Goal: Task Accomplishment & Management: Complete application form

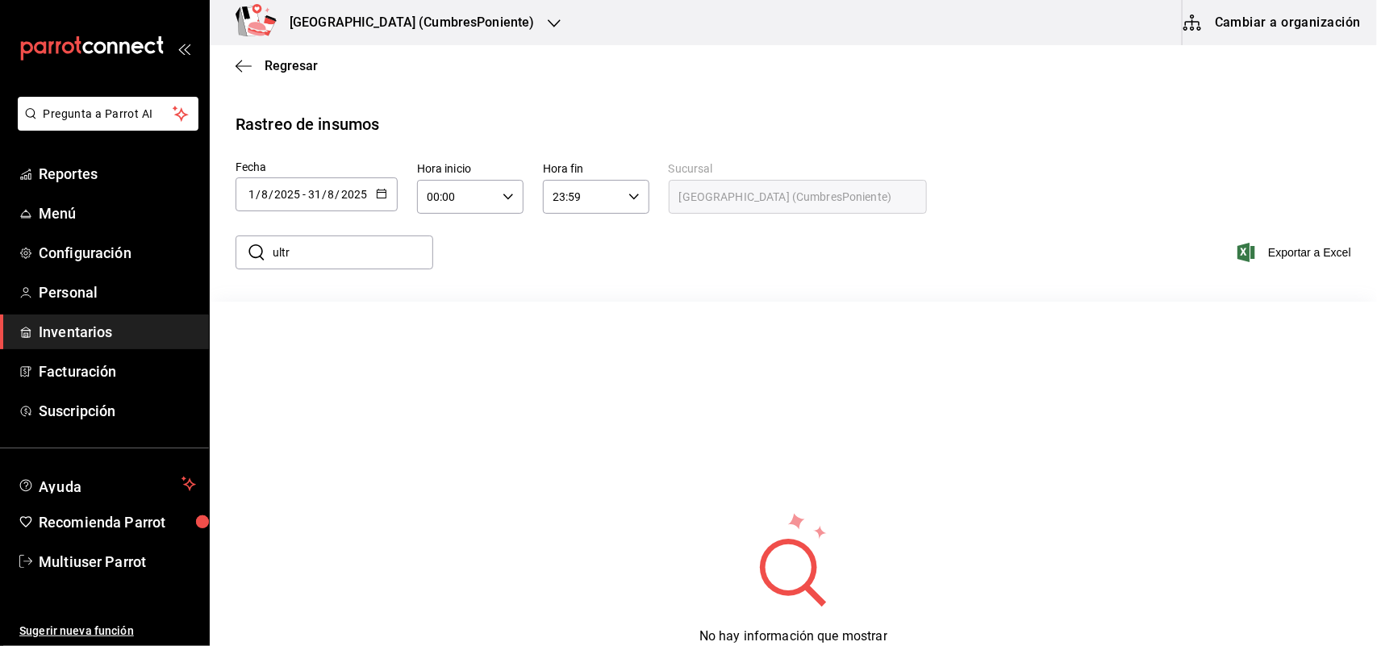
click at [440, 41] on div "[GEOGRAPHIC_DATA] (CumbresPoniente)" at bounding box center [395, 22] width 345 height 45
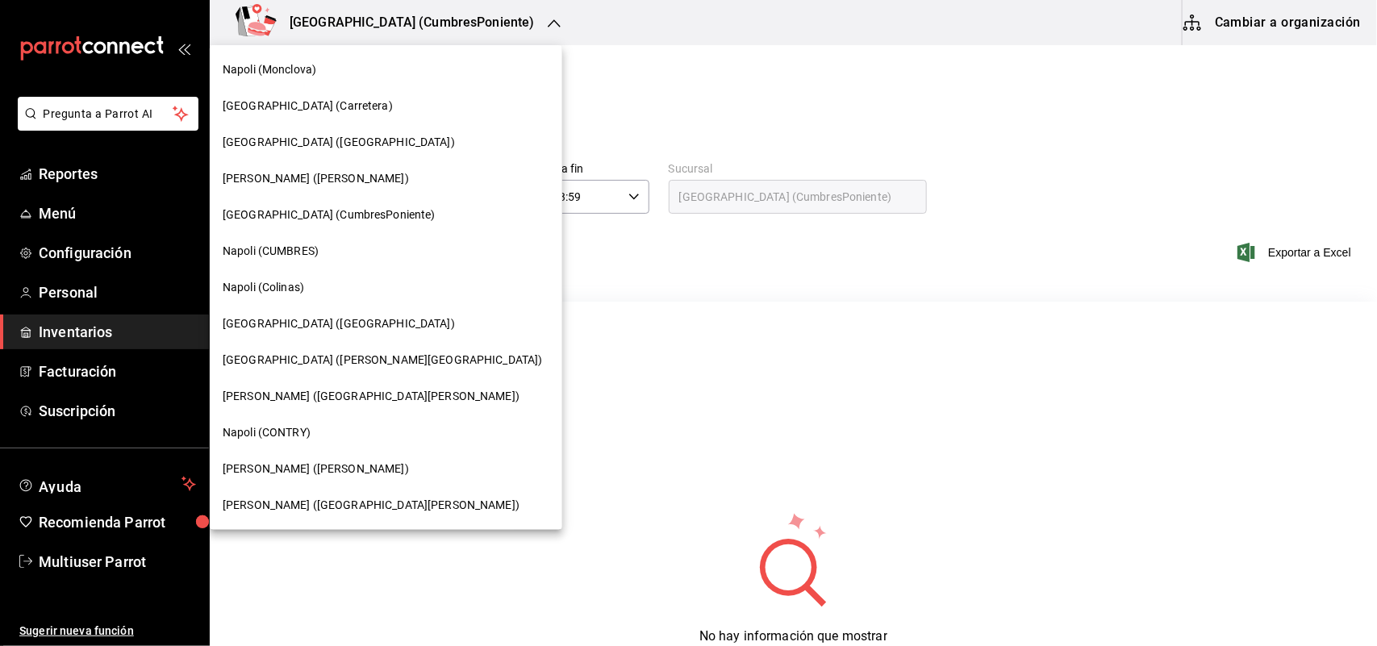
click at [328, 511] on div "[PERSON_NAME] ([GEOGRAPHIC_DATA][PERSON_NAME])" at bounding box center [386, 505] width 327 height 17
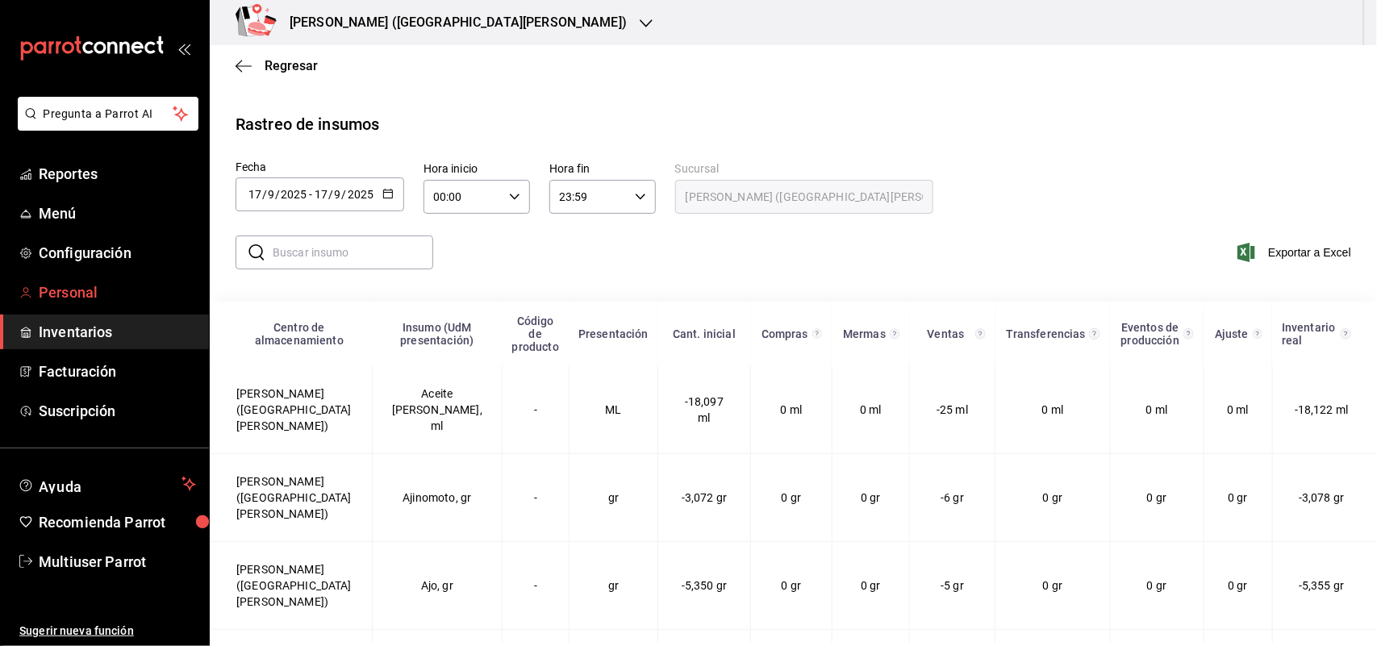
click at [103, 287] on span "Personal" at bounding box center [117, 293] width 157 height 22
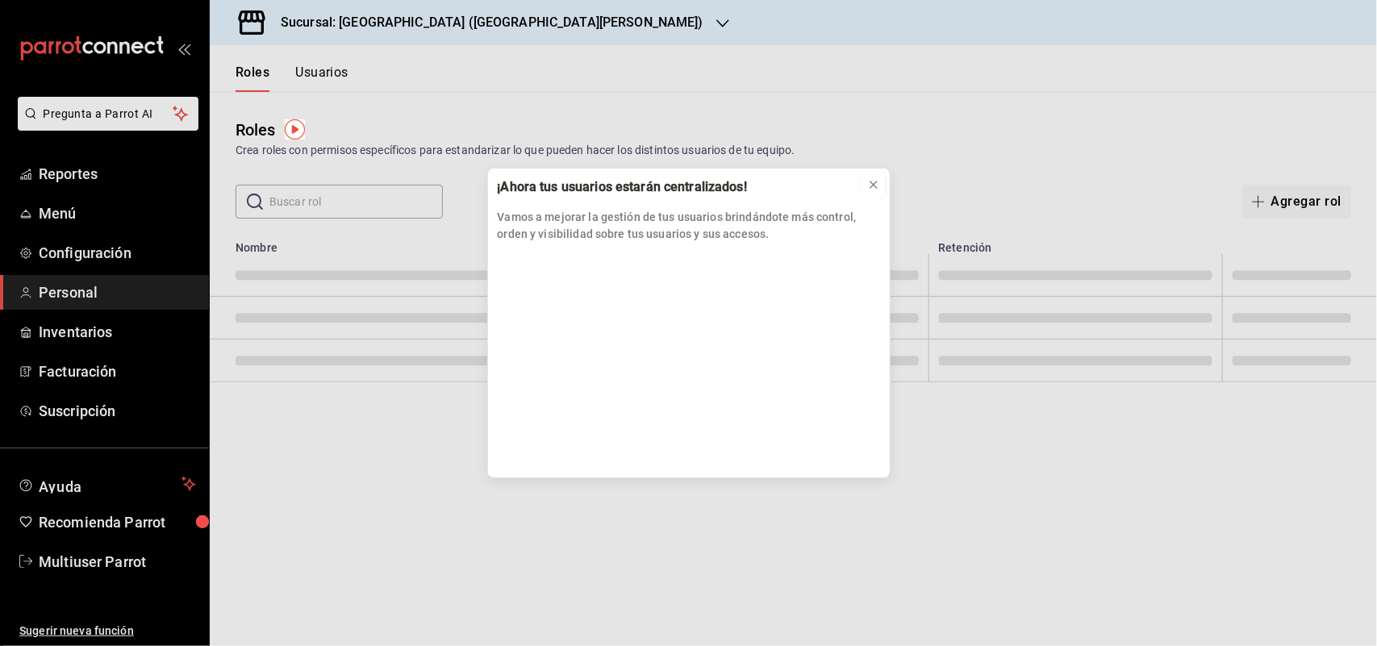
click at [868, 178] on icon at bounding box center [873, 184] width 13 height 13
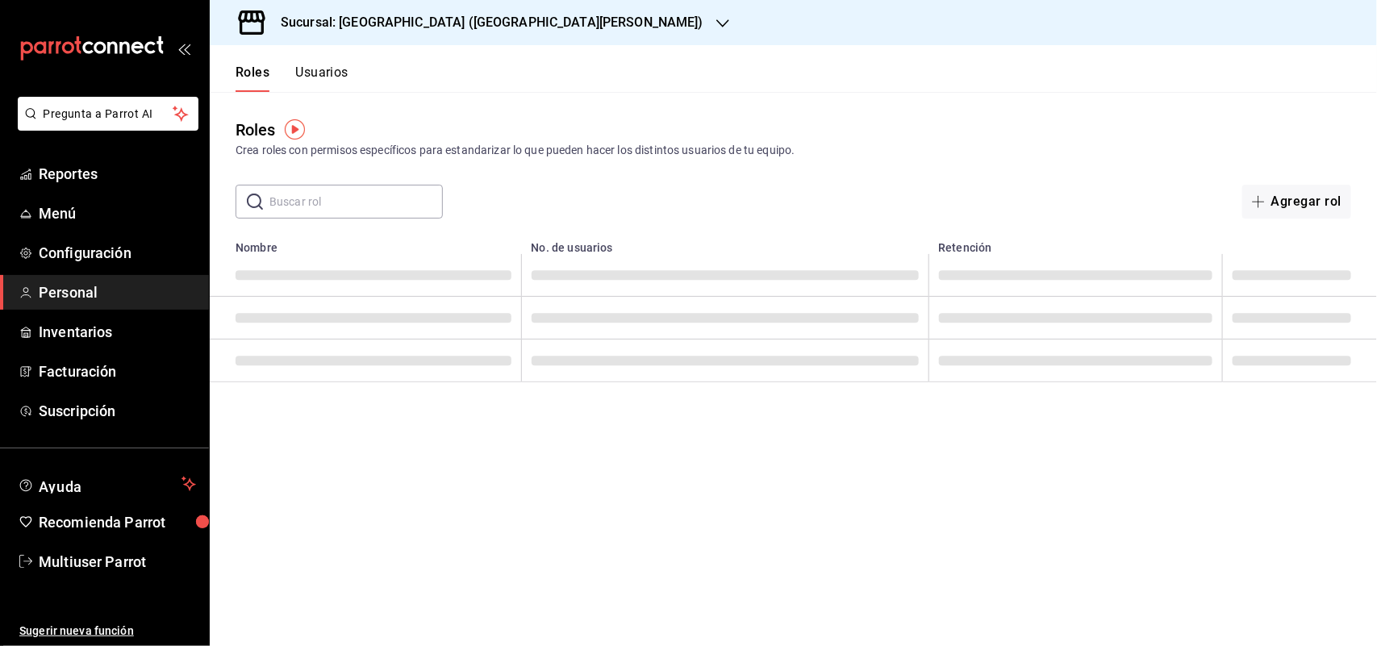
click at [332, 73] on button "Usuarios" at bounding box center [321, 78] width 53 height 27
click at [1240, 200] on icon "button" at bounding box center [1240, 201] width 13 height 13
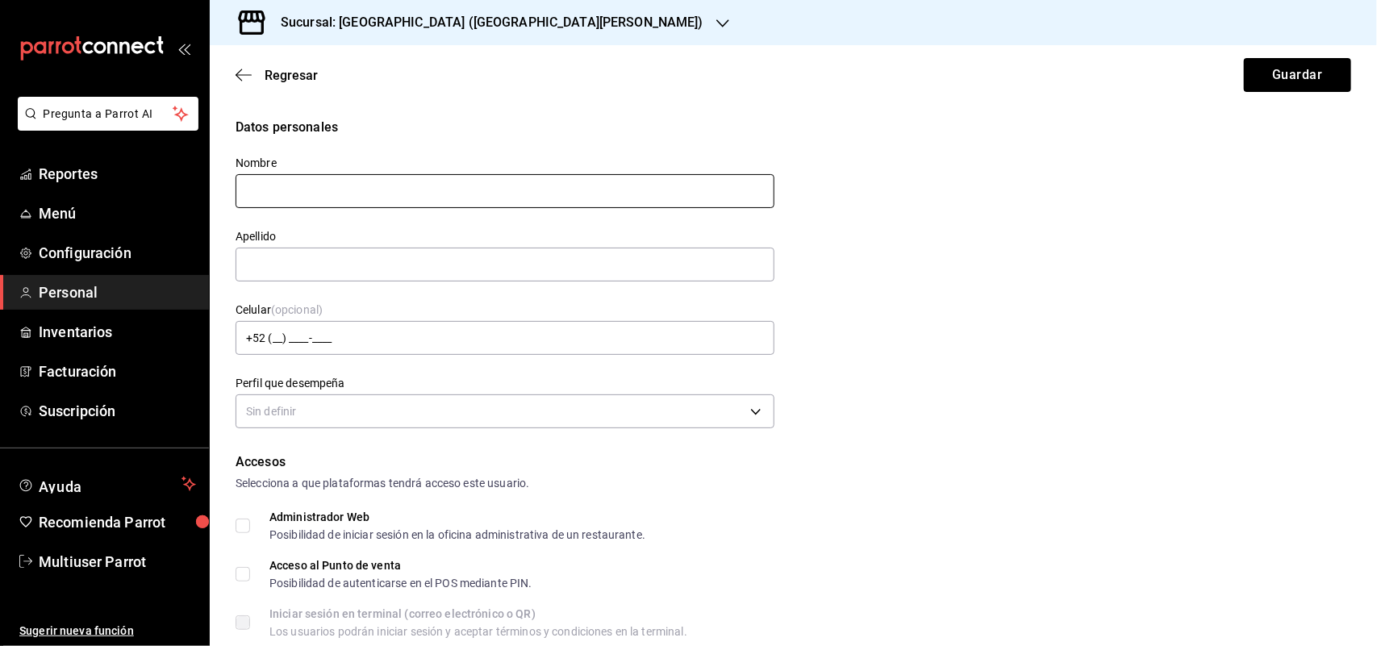
click at [327, 198] on input "text" at bounding box center [505, 191] width 539 height 34
drag, startPoint x: 313, startPoint y: 192, endPoint x: 547, endPoint y: 192, distance: 234.0
click at [547, 192] on input "Angel Aldair Morales de Leon" at bounding box center [505, 191] width 539 height 34
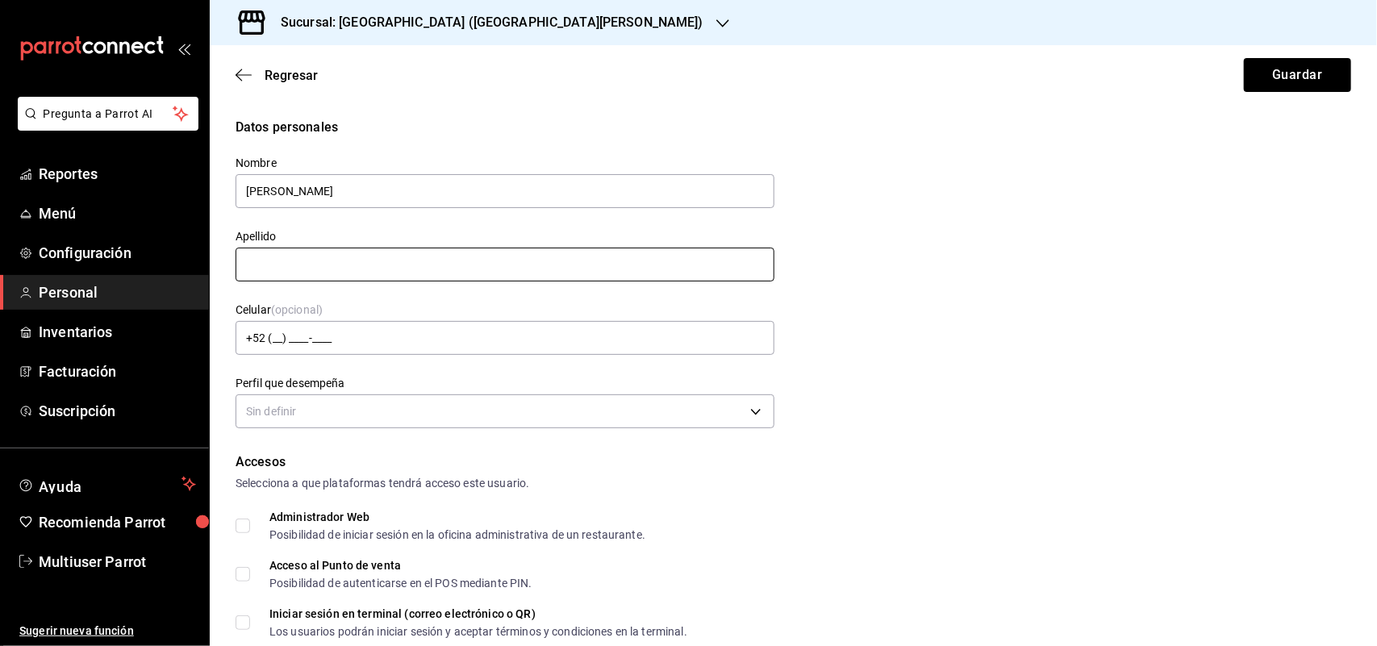
type input "Angel Aldair"
click at [303, 276] on input "text" at bounding box center [505, 265] width 539 height 34
paste input "Morales de Leon"
type input "Morales de Leon"
click at [315, 408] on body "Pregunta a Parrot AI Reportes Menú Configuración Personal Inventarios Facturaci…" at bounding box center [688, 323] width 1377 height 646
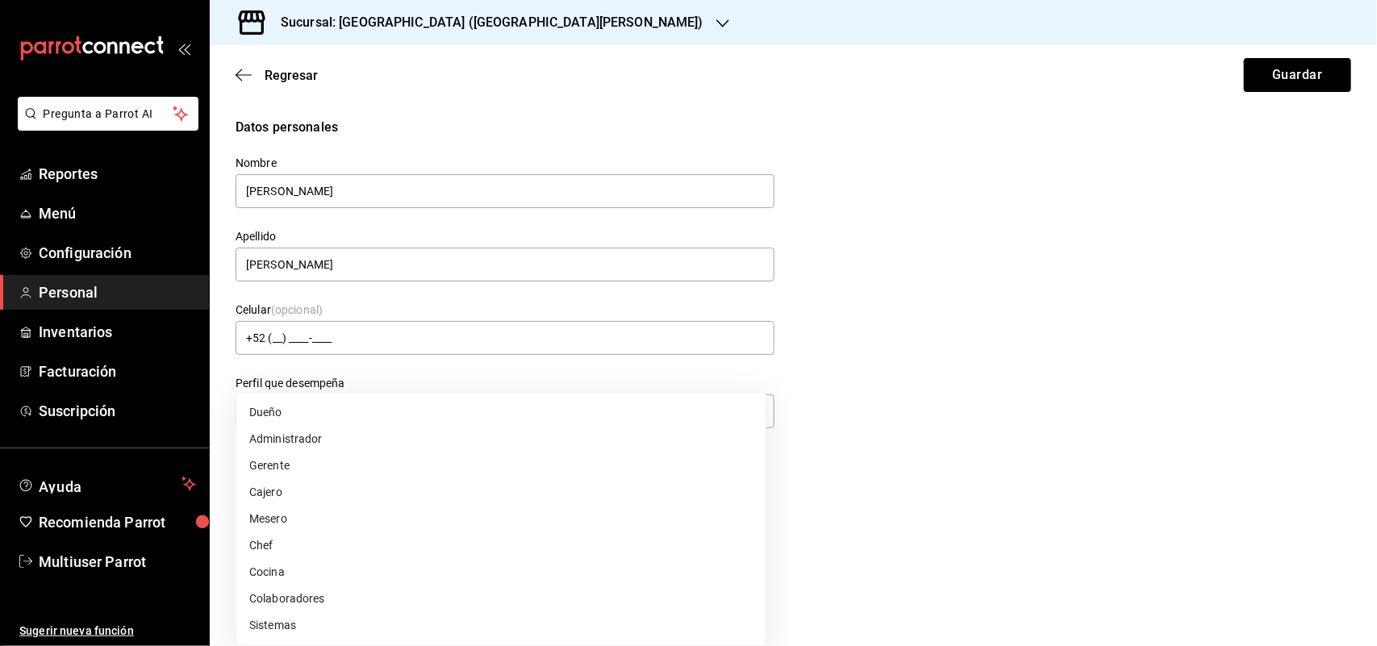
click at [296, 509] on li "Mesero" at bounding box center [500, 519] width 529 height 27
type input "WAITER"
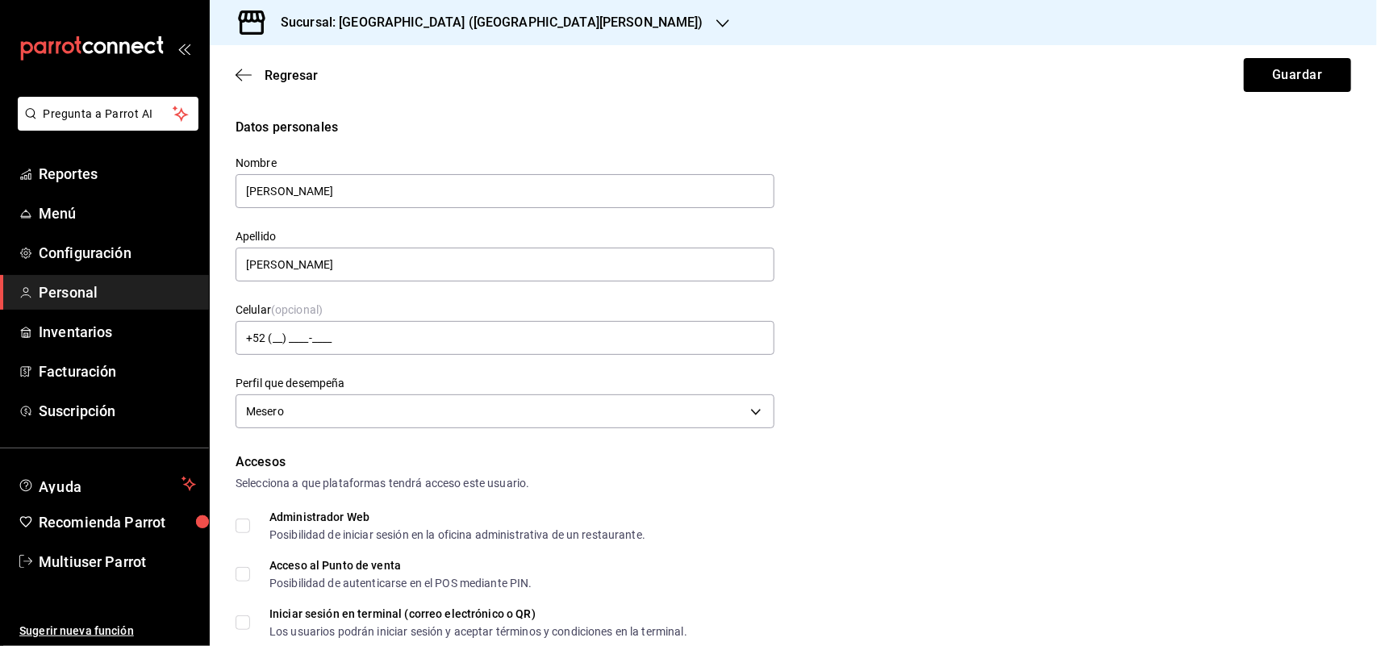
click at [1155, 203] on div "Datos personales Nombre Angel Aldair Apellido Morales de Leon Celular (opcional…" at bounding box center [794, 275] width 1116 height 315
click at [1271, 86] on button "Guardar" at bounding box center [1297, 75] width 107 height 34
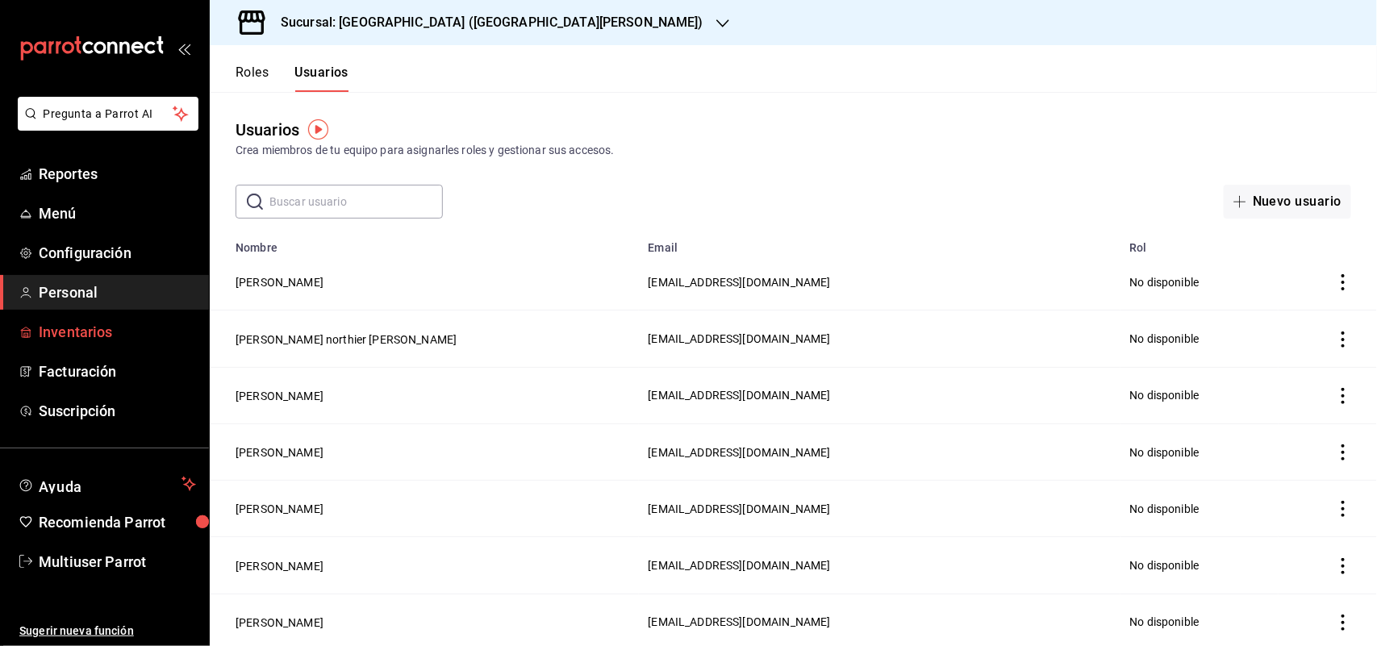
click at [115, 329] on span "Inventarios" at bounding box center [117, 332] width 157 height 22
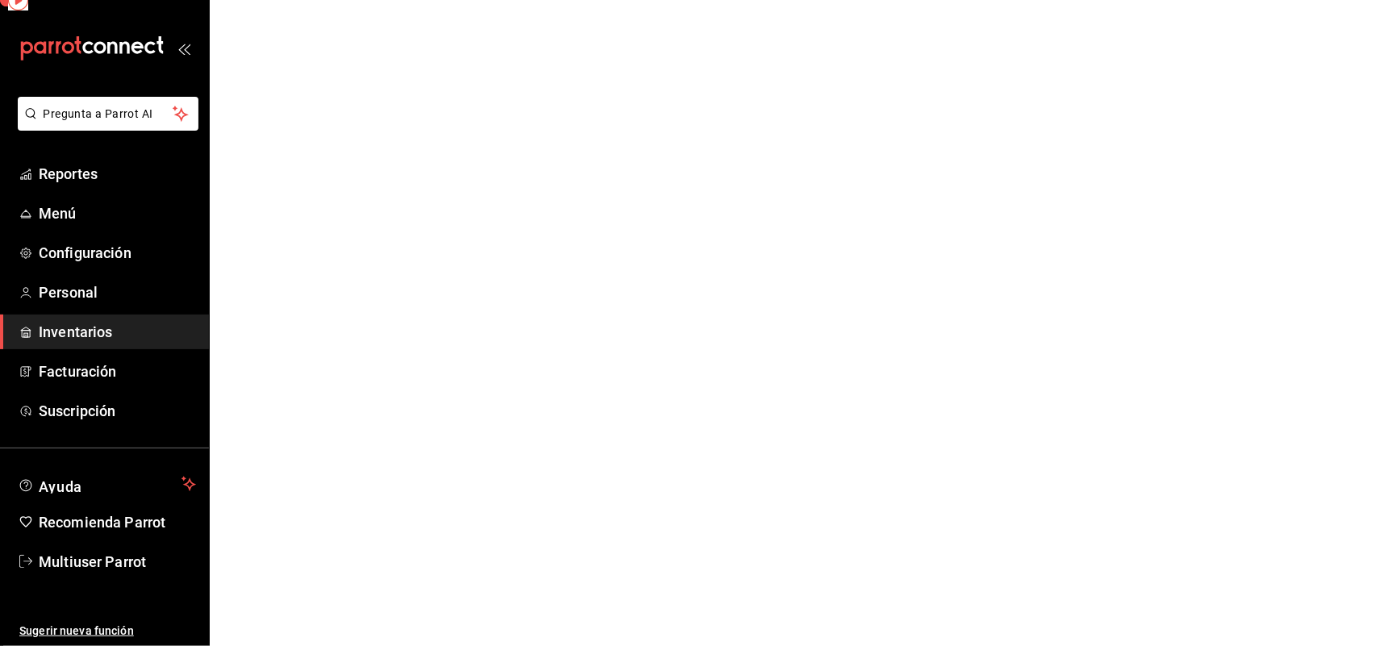
click at [114, 332] on span "Inventarios" at bounding box center [117, 332] width 157 height 22
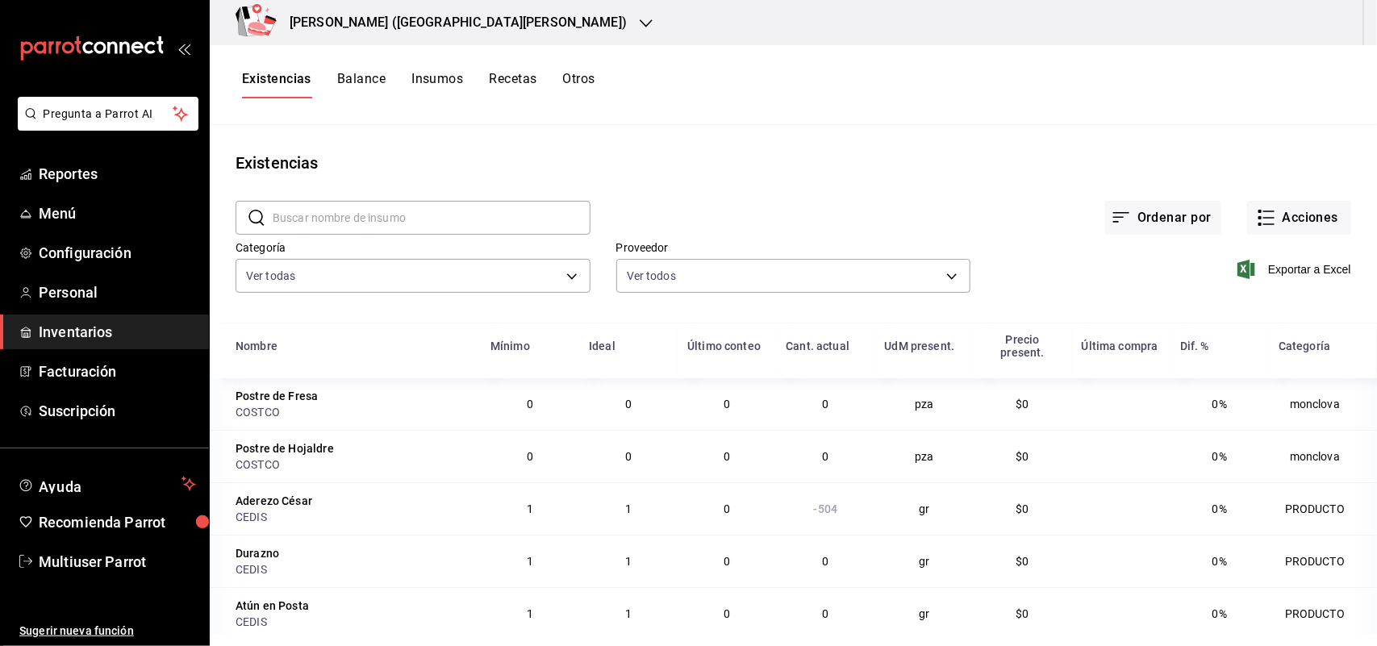
click at [613, 161] on div "Existencias" at bounding box center [793, 163] width 1167 height 24
click at [579, 82] on button "Otros" at bounding box center [579, 84] width 32 height 27
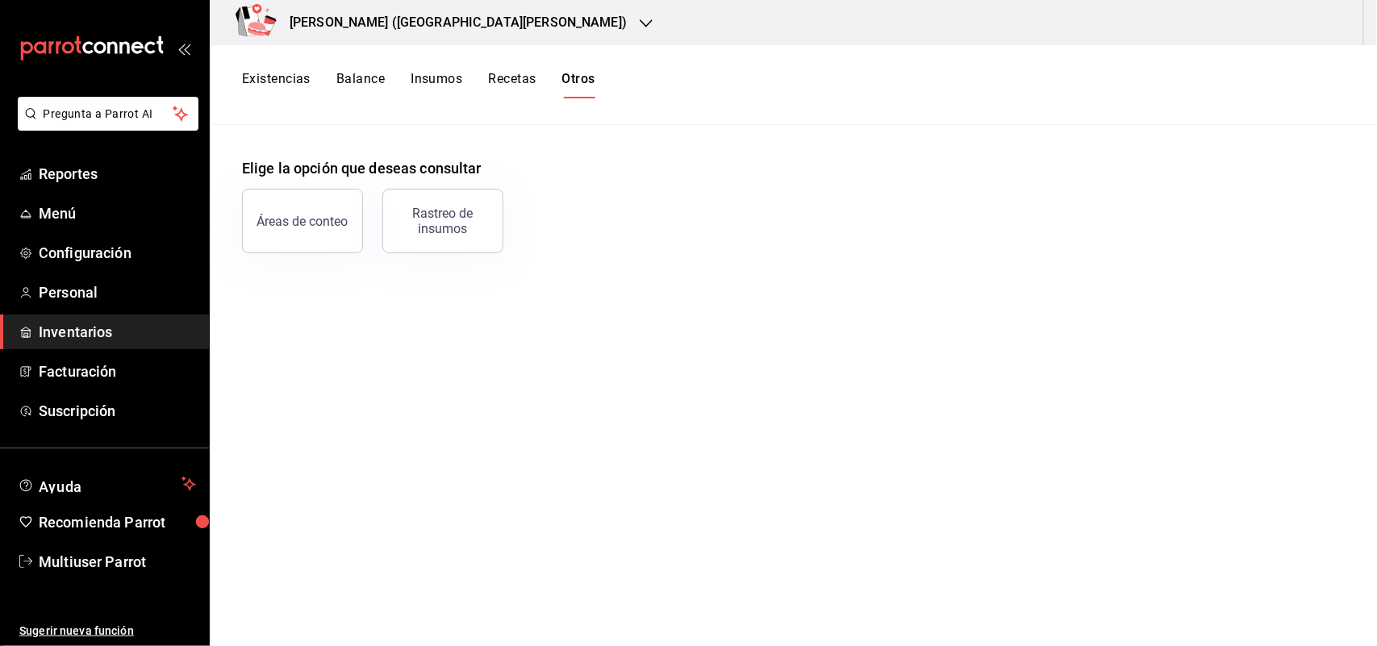
click at [417, 27] on div "Napoli ([GEOGRAPHIC_DATA])" at bounding box center [441, 22] width 436 height 45
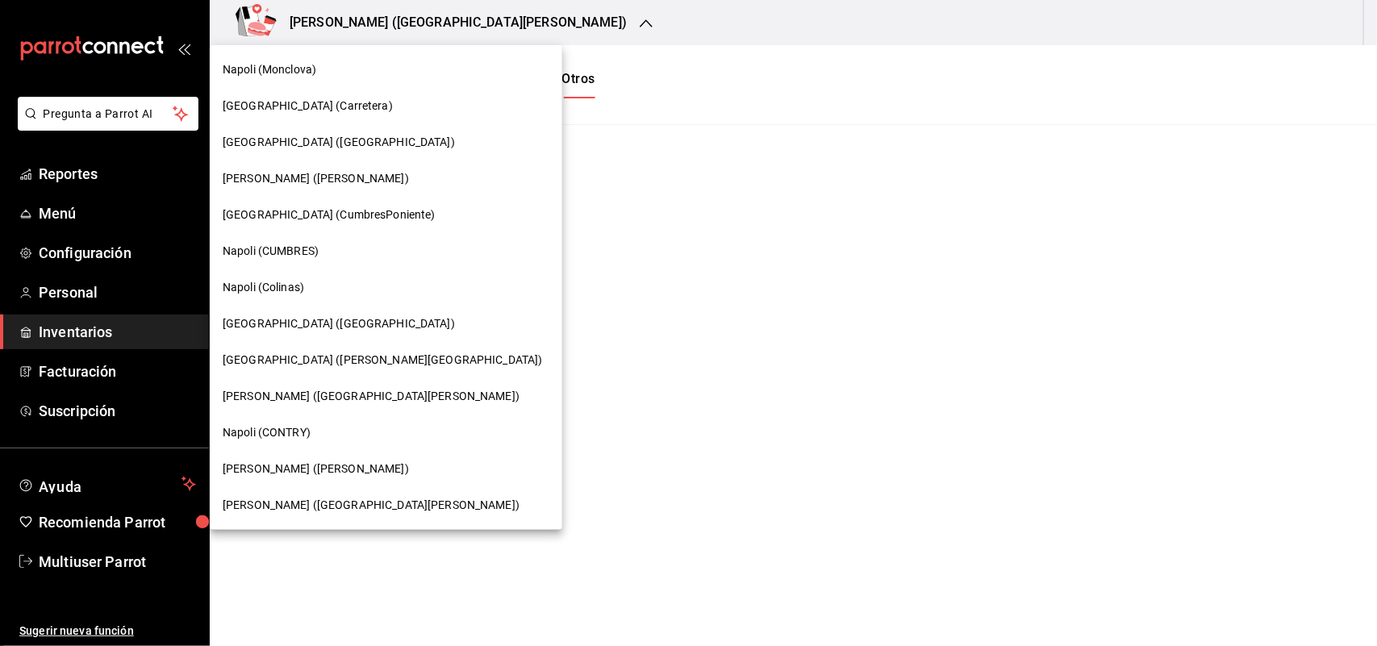
click at [333, 501] on div "Napoli ([GEOGRAPHIC_DATA])" at bounding box center [386, 505] width 327 height 17
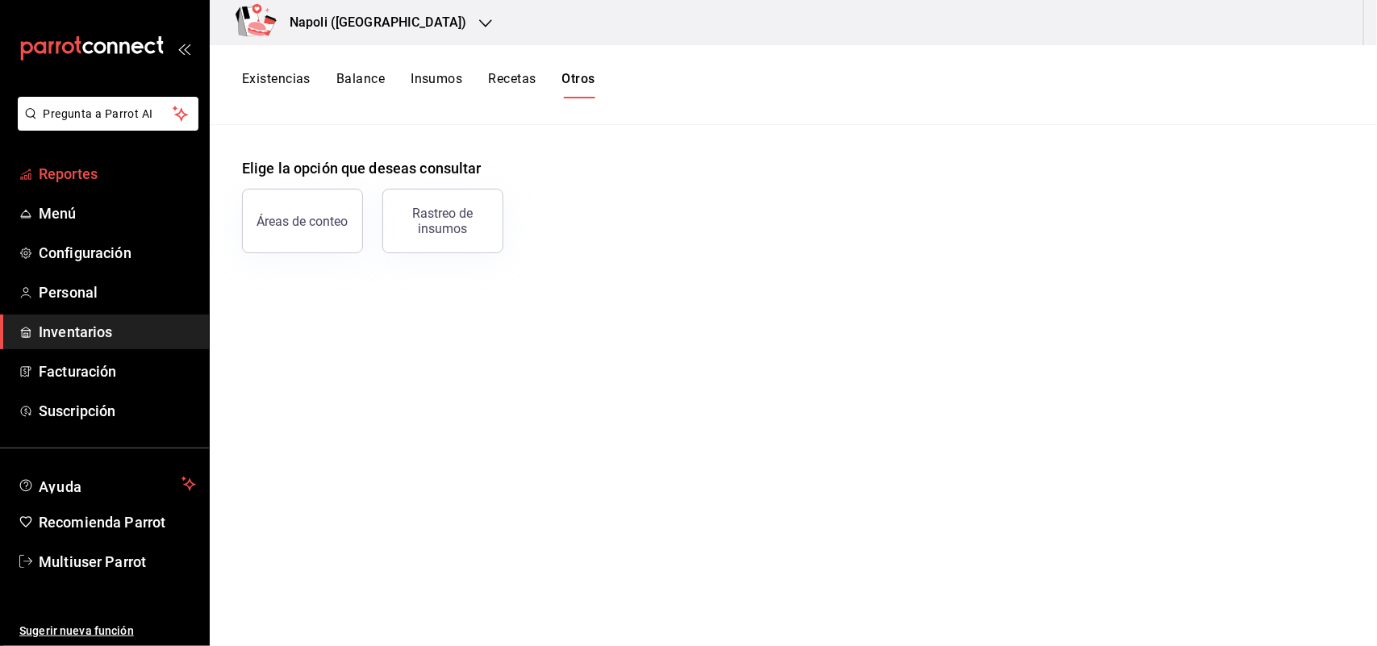
click at [127, 178] on span "Reportes" at bounding box center [117, 174] width 157 height 22
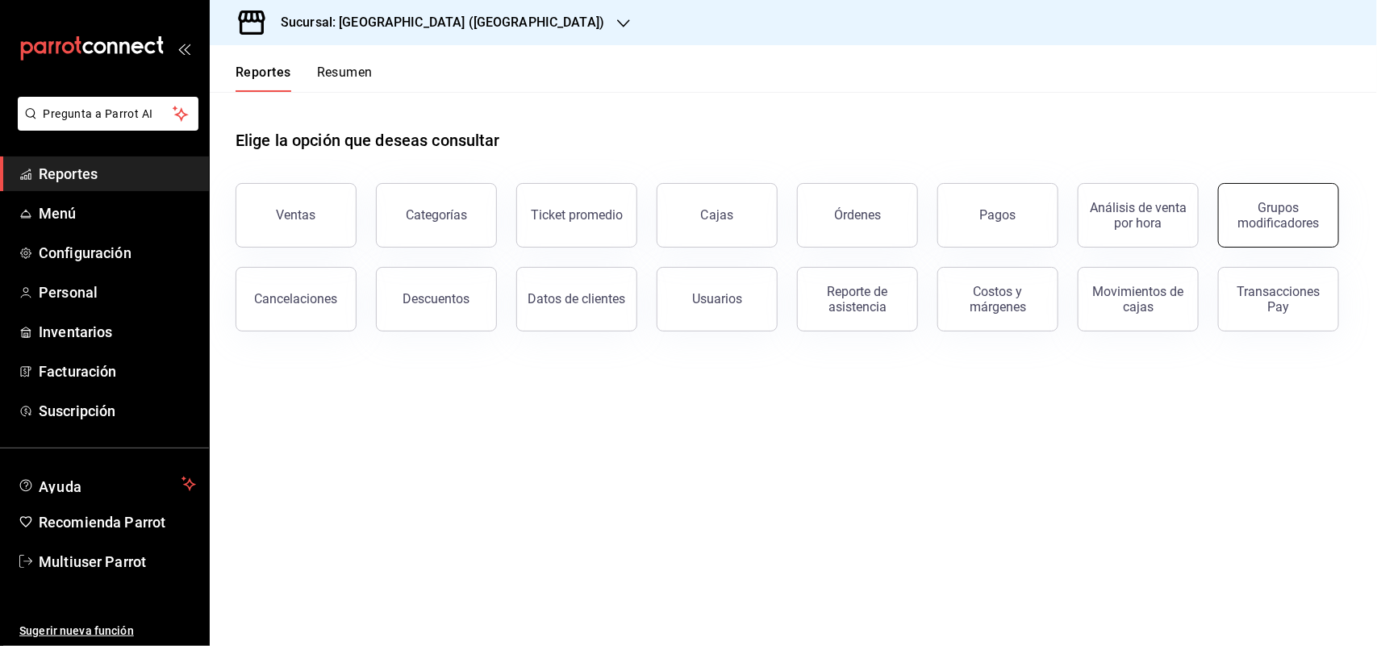
click at [1247, 200] on div "Grupos modificadores" at bounding box center [1279, 215] width 100 height 31
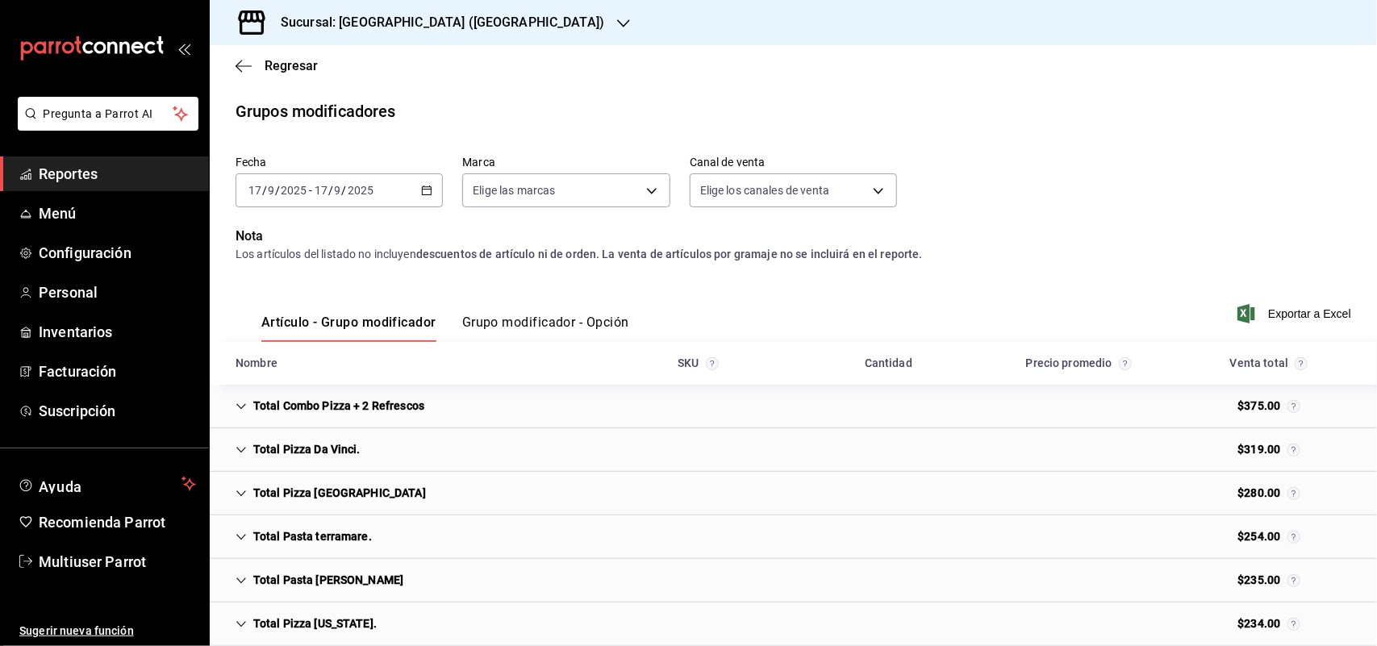
click at [425, 187] on icon "button" at bounding box center [426, 190] width 11 height 11
click at [340, 383] on span "Rango de fechas" at bounding box center [311, 384] width 125 height 17
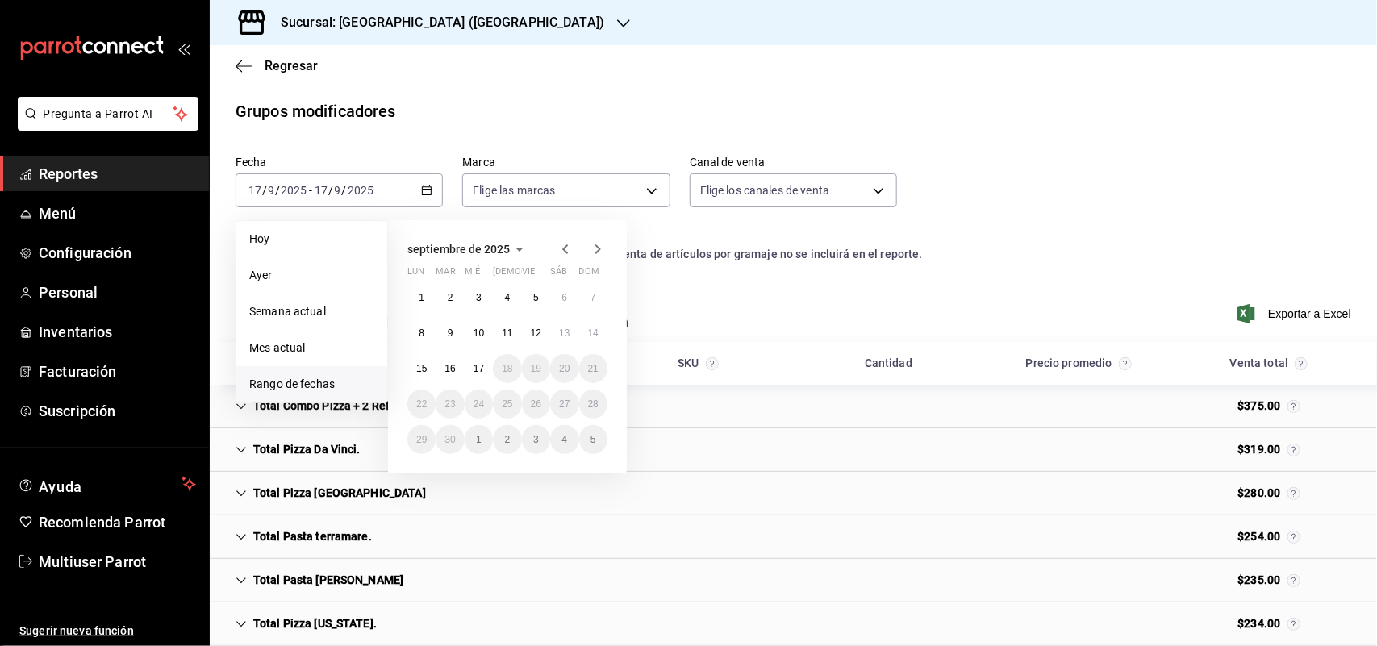
click at [570, 240] on icon "button" at bounding box center [565, 249] width 19 height 19
click at [537, 304] on button "1" at bounding box center [536, 297] width 28 height 29
click at [597, 441] on abbr "31" at bounding box center [593, 439] width 10 height 11
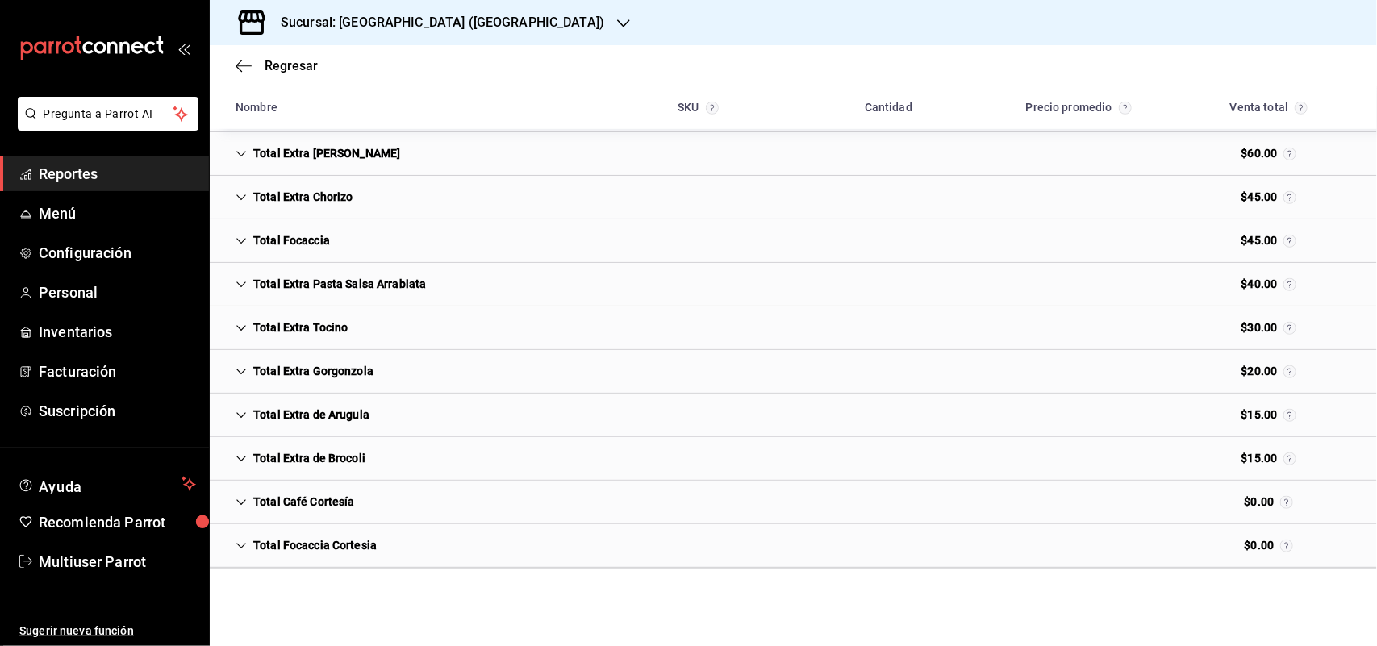
scroll to position [6070, 0]
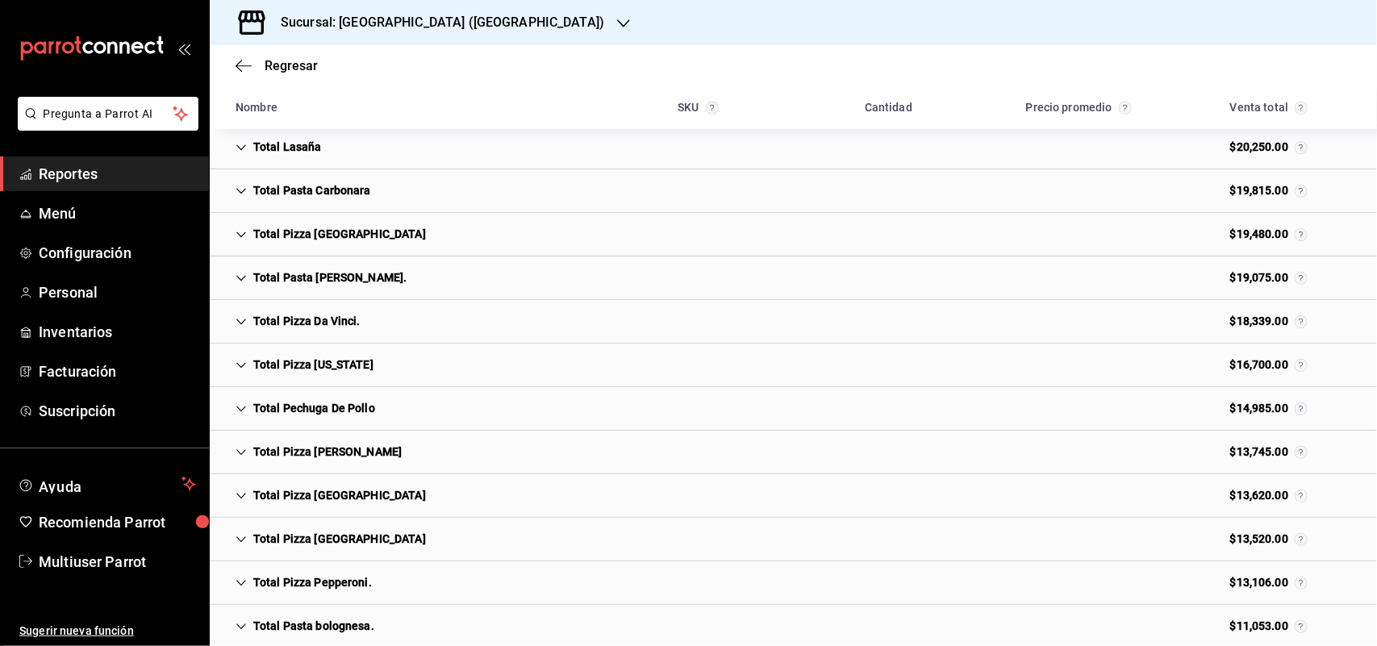
scroll to position [119, 0]
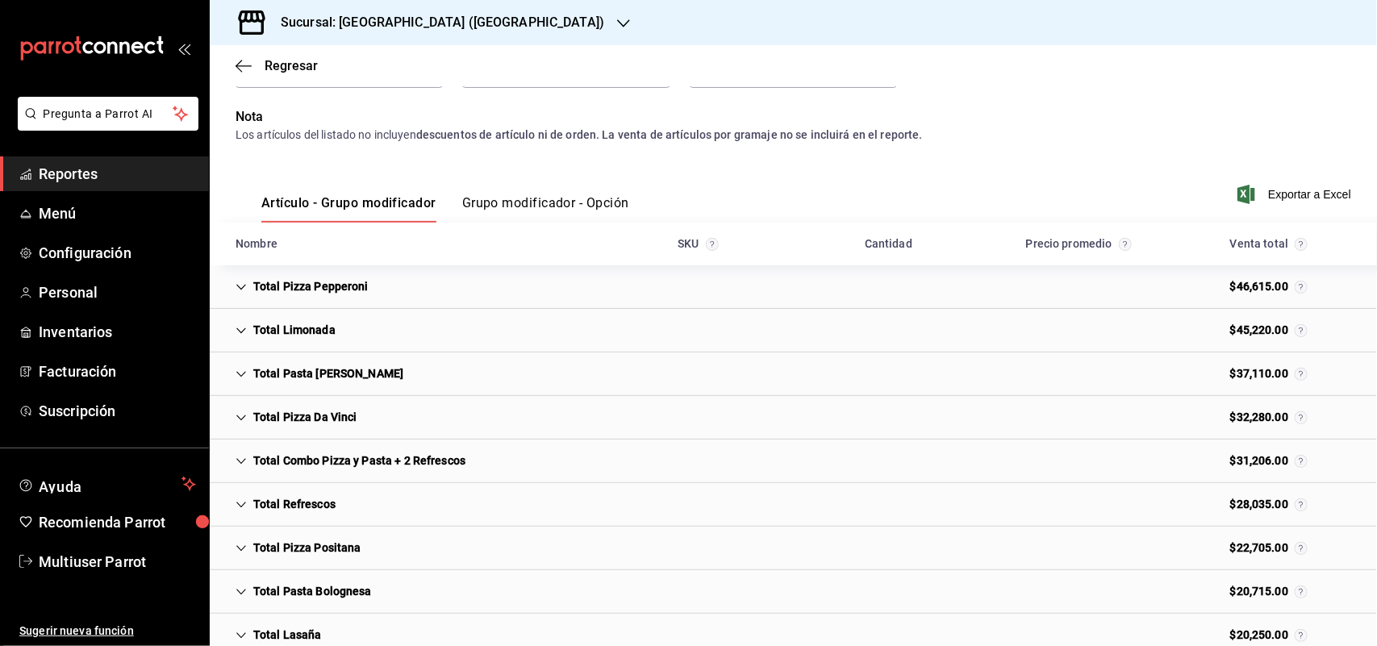
click at [1131, 77] on div "Regresar" at bounding box center [793, 65] width 1167 height 41
click at [299, 323] on div "Total Limonada" at bounding box center [286, 330] width 126 height 30
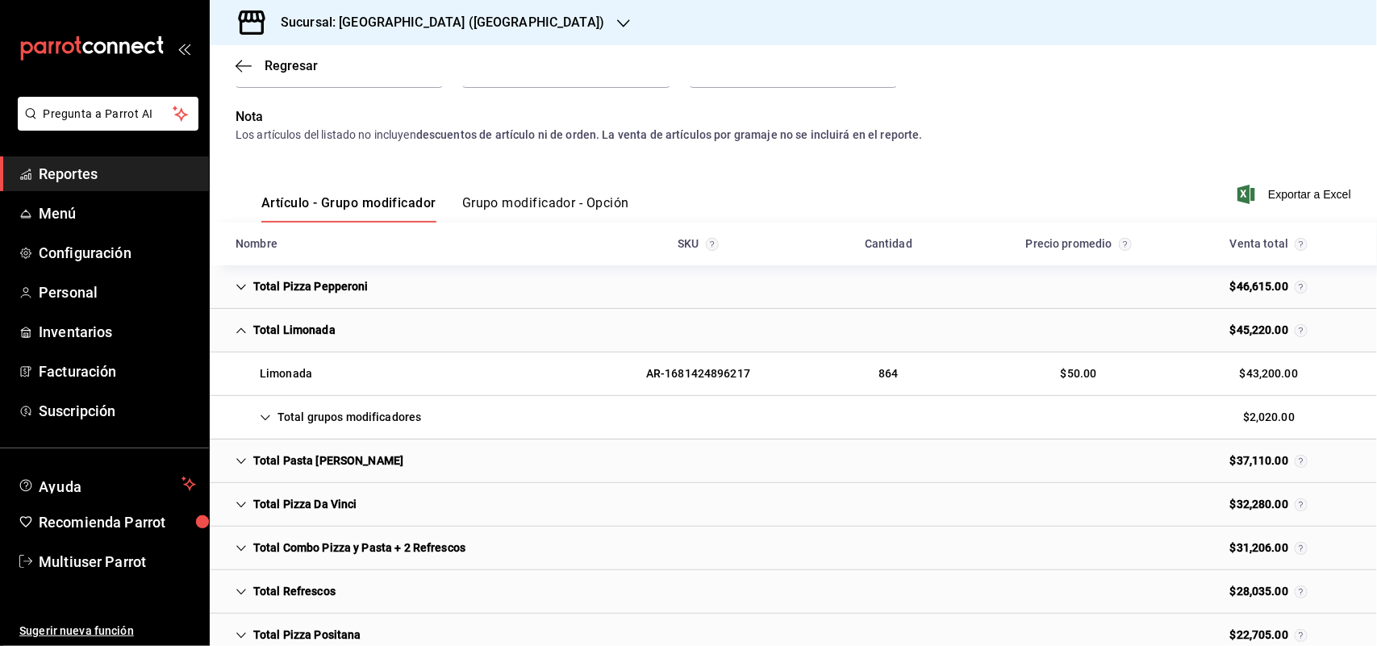
click at [328, 368] on div "Limonada AR-1681424896217 864 $50.00 $43,200.00" at bounding box center [793, 375] width 1167 height 44
click at [309, 405] on div "Total grupos modificadores" at bounding box center [328, 418] width 211 height 30
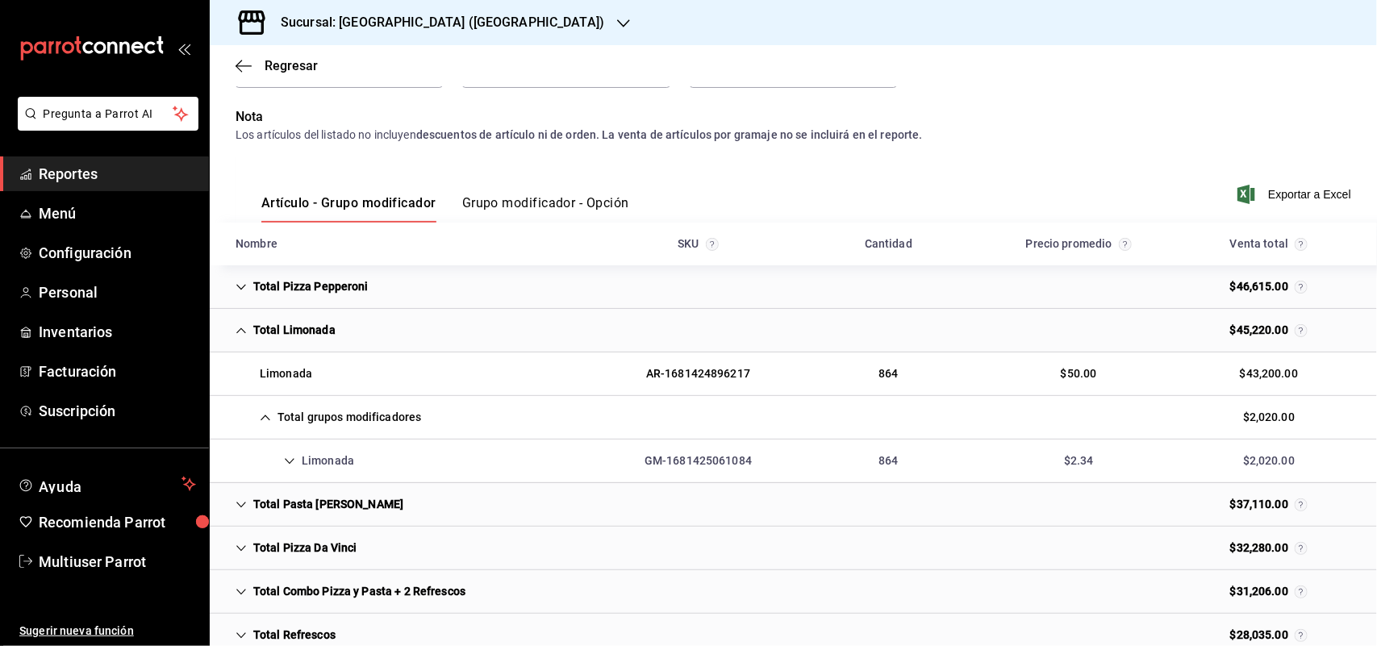
click at [344, 453] on div "Limonada" at bounding box center [295, 461] width 144 height 30
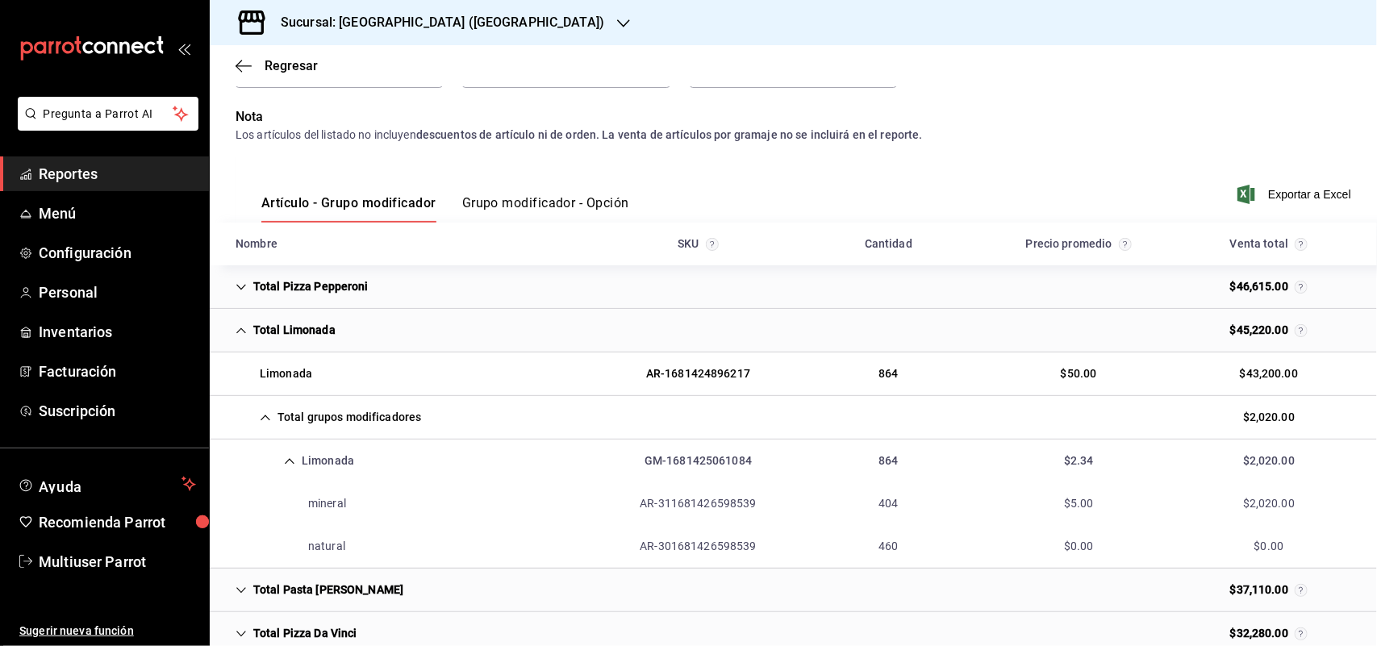
click at [261, 324] on div "Total Limonada" at bounding box center [286, 330] width 126 height 30
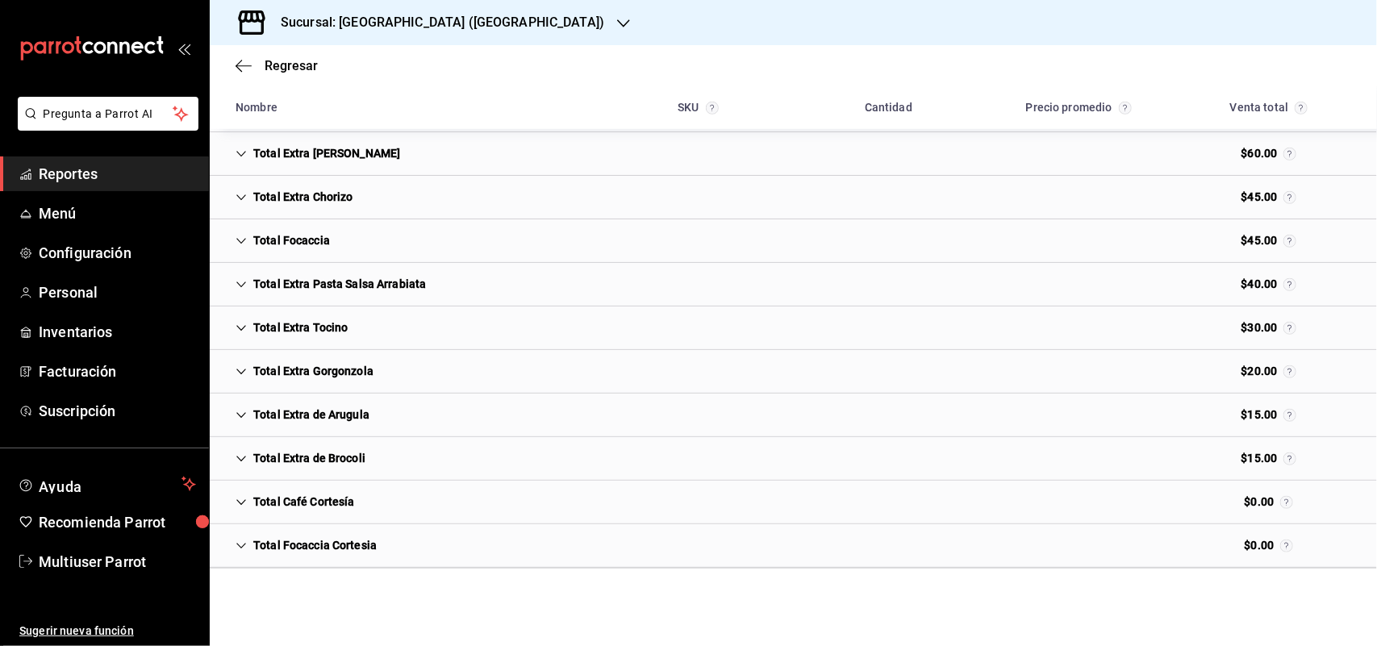
scroll to position [4826, 0]
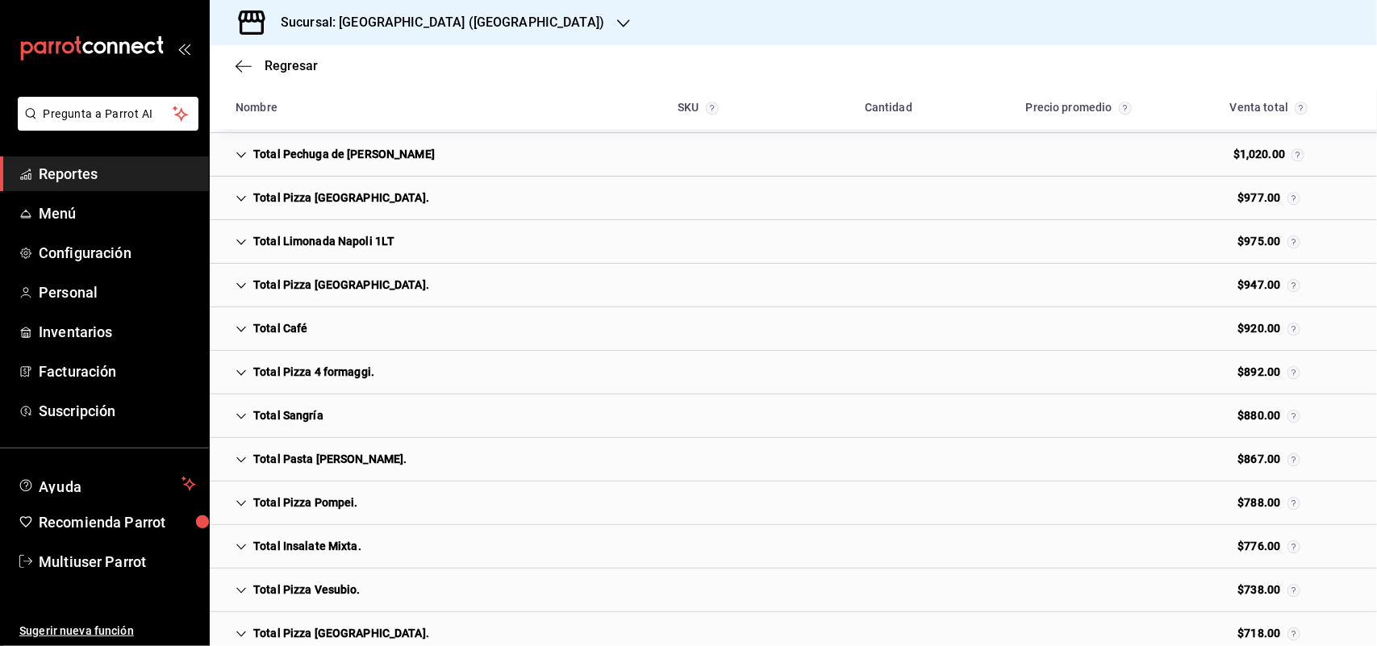
click at [294, 335] on div "Total Café" at bounding box center [272, 329] width 98 height 30
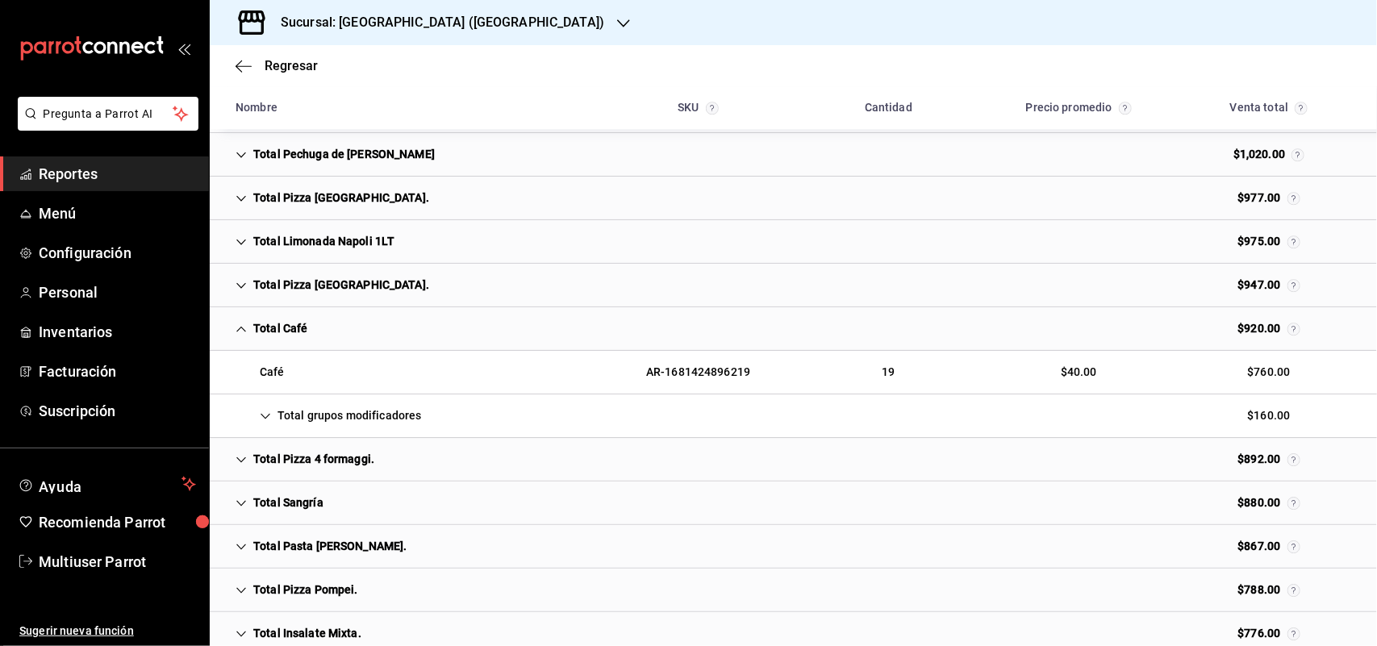
click at [299, 416] on div "Total grupos modificadores $160.00" at bounding box center [793, 417] width 1167 height 44
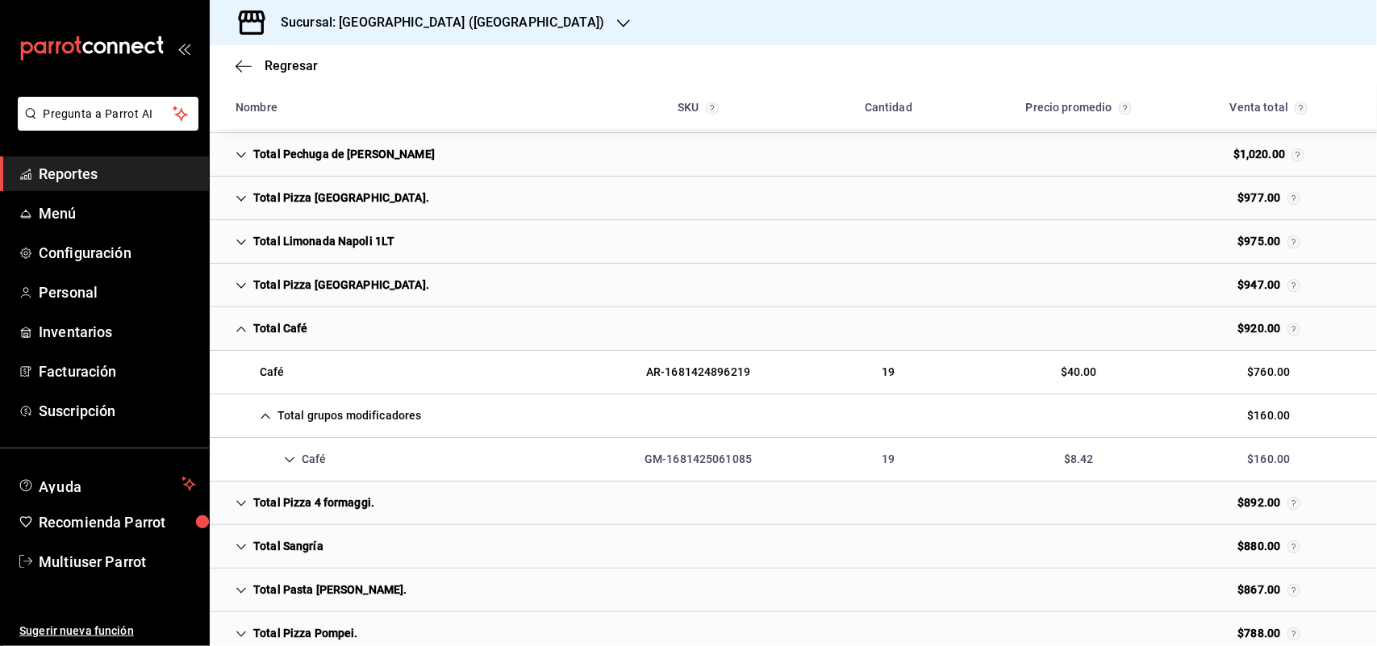
click at [378, 481] on div "Café GM-1681425061085 19 $8.42 $160.00" at bounding box center [793, 460] width 1167 height 44
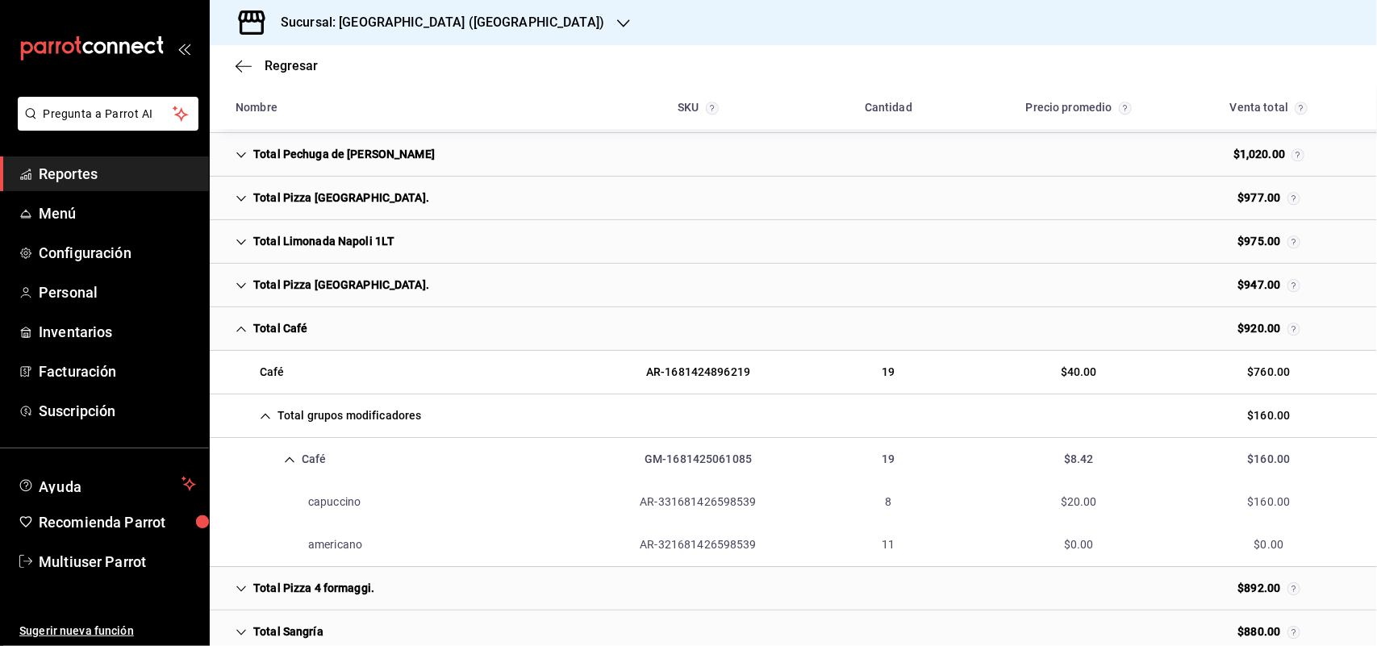
click at [320, 339] on div "Total Café $920.00" at bounding box center [793, 329] width 1167 height 44
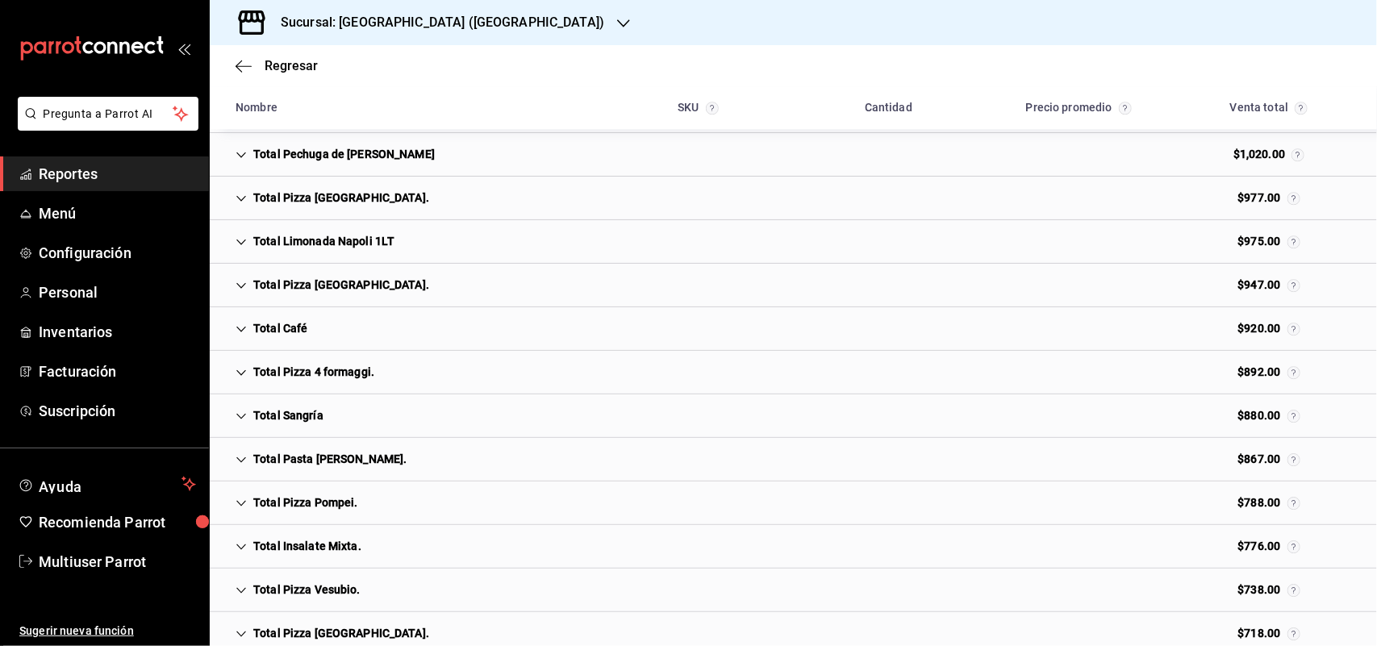
scroll to position [1196, 0]
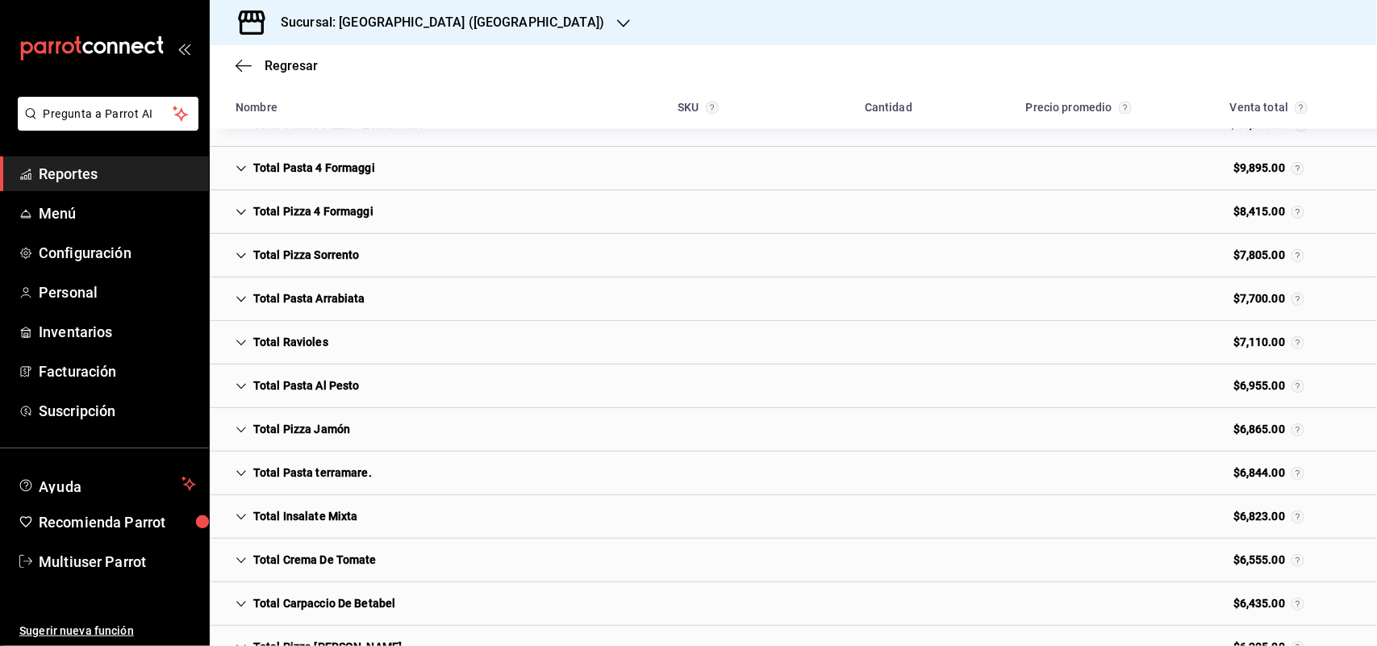
click at [317, 348] on div "Total Ravioles" at bounding box center [282, 343] width 119 height 30
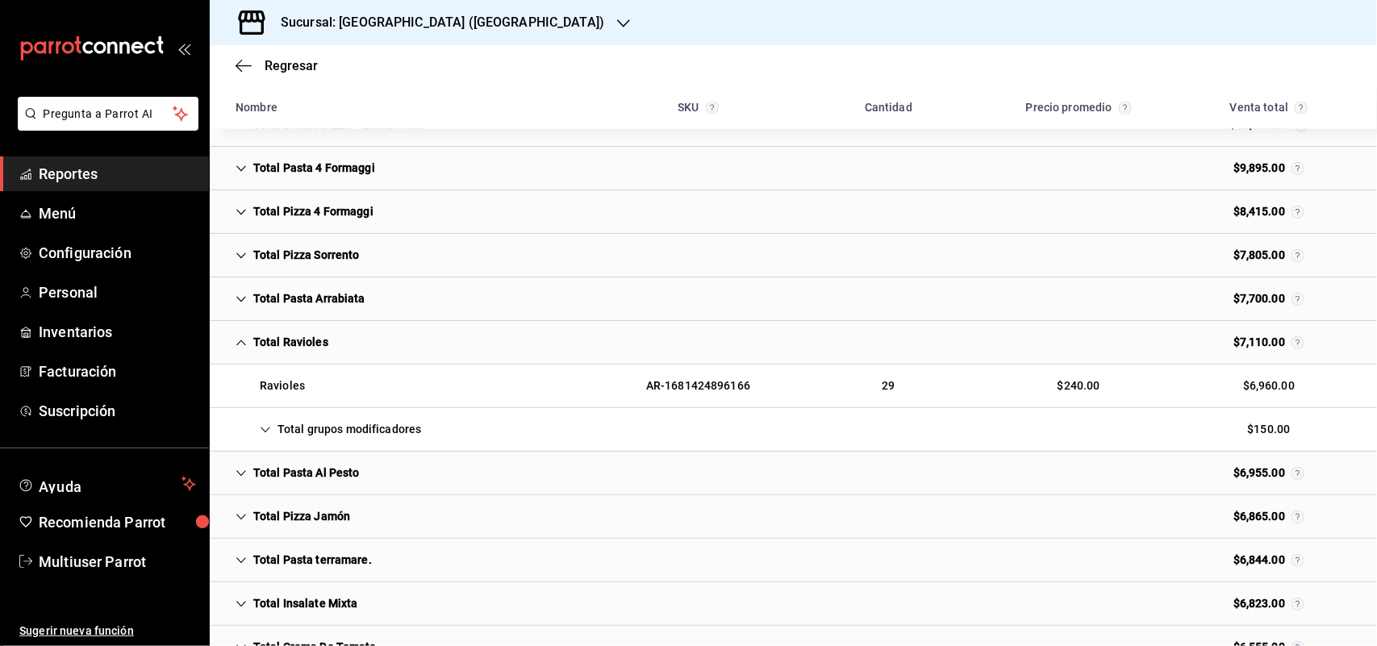
click at [327, 428] on div "Total grupos modificadores" at bounding box center [328, 430] width 211 height 30
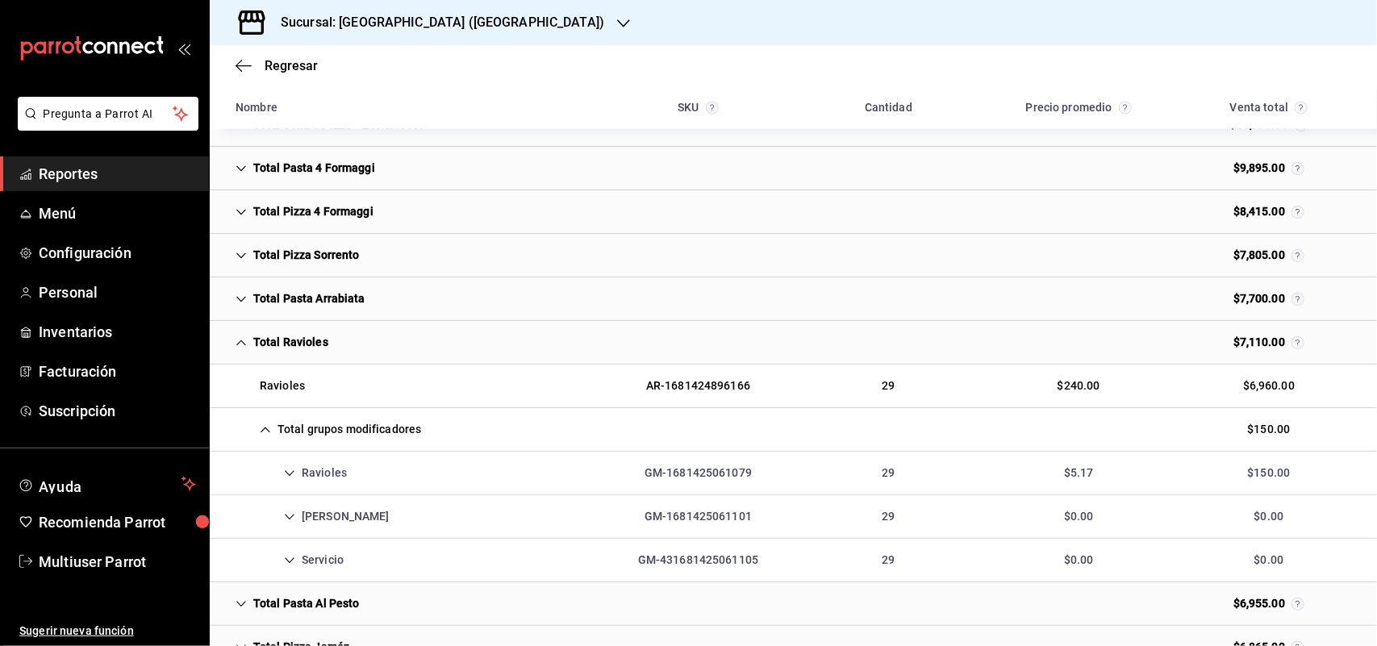
click at [329, 488] on div "Ravioles" at bounding box center [291, 473] width 137 height 30
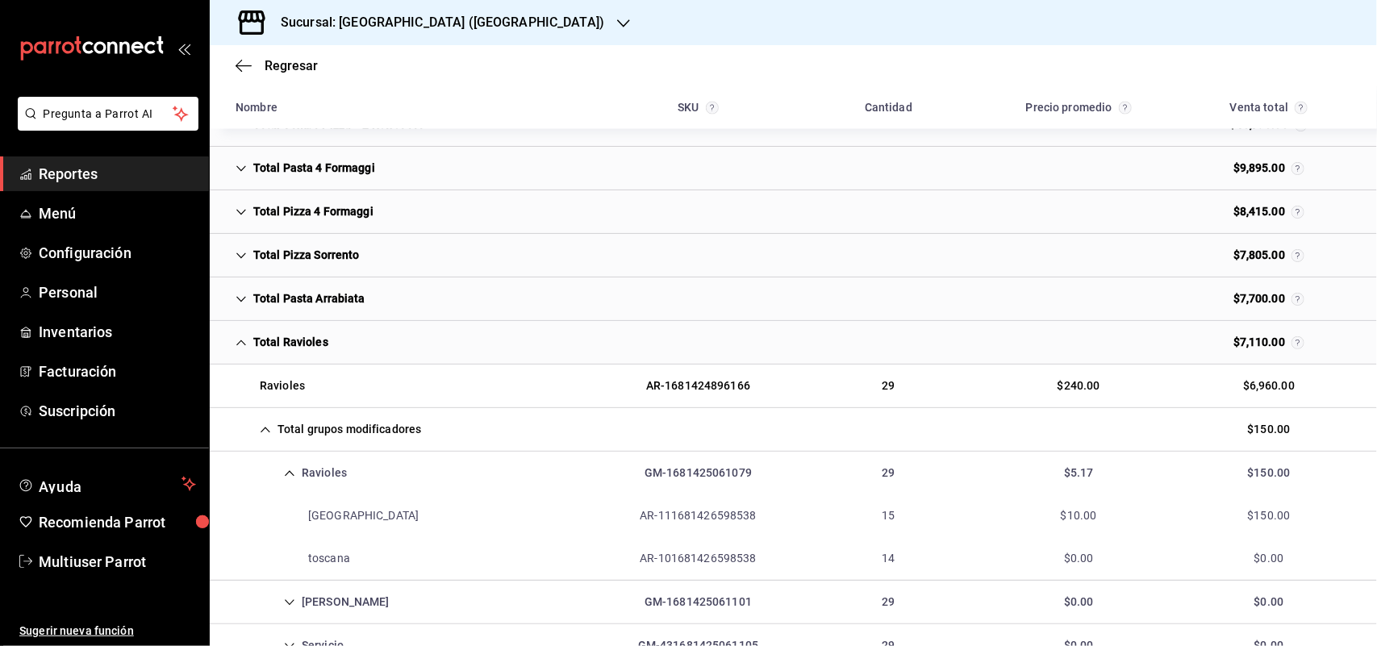
drag, startPoint x: 290, startPoint y: 353, endPoint x: 311, endPoint y: 351, distance: 21.0
click at [290, 353] on div "Total Ravioles" at bounding box center [282, 343] width 119 height 30
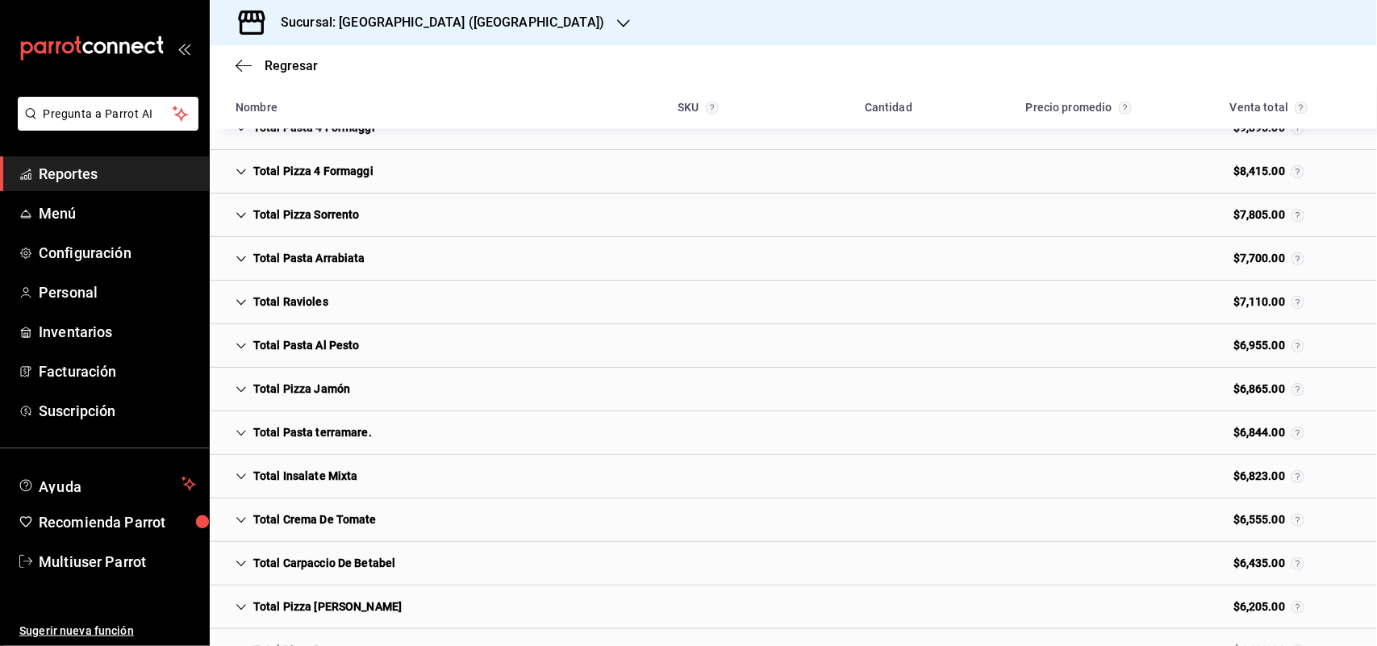
scroll to position [1277, 0]
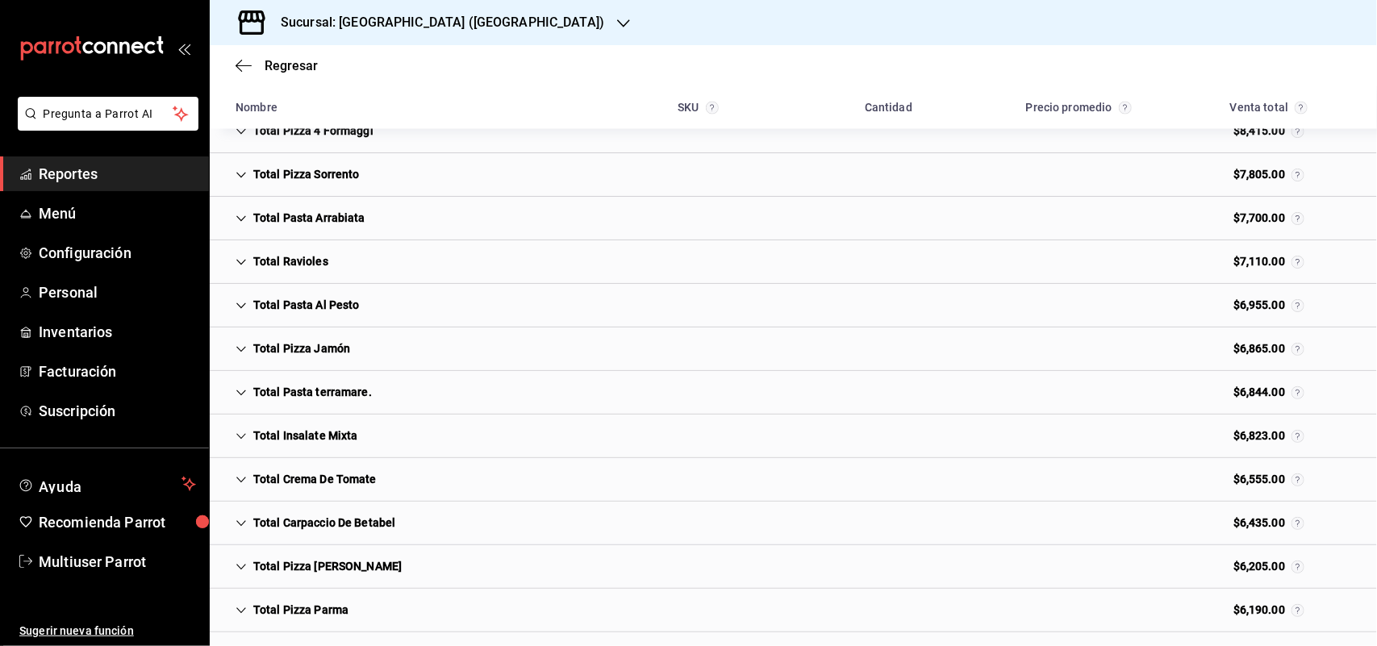
click at [478, 32] on div "Sucursal: [GEOGRAPHIC_DATA] ([GEOGRAPHIC_DATA])" at bounding box center [430, 22] width 414 height 45
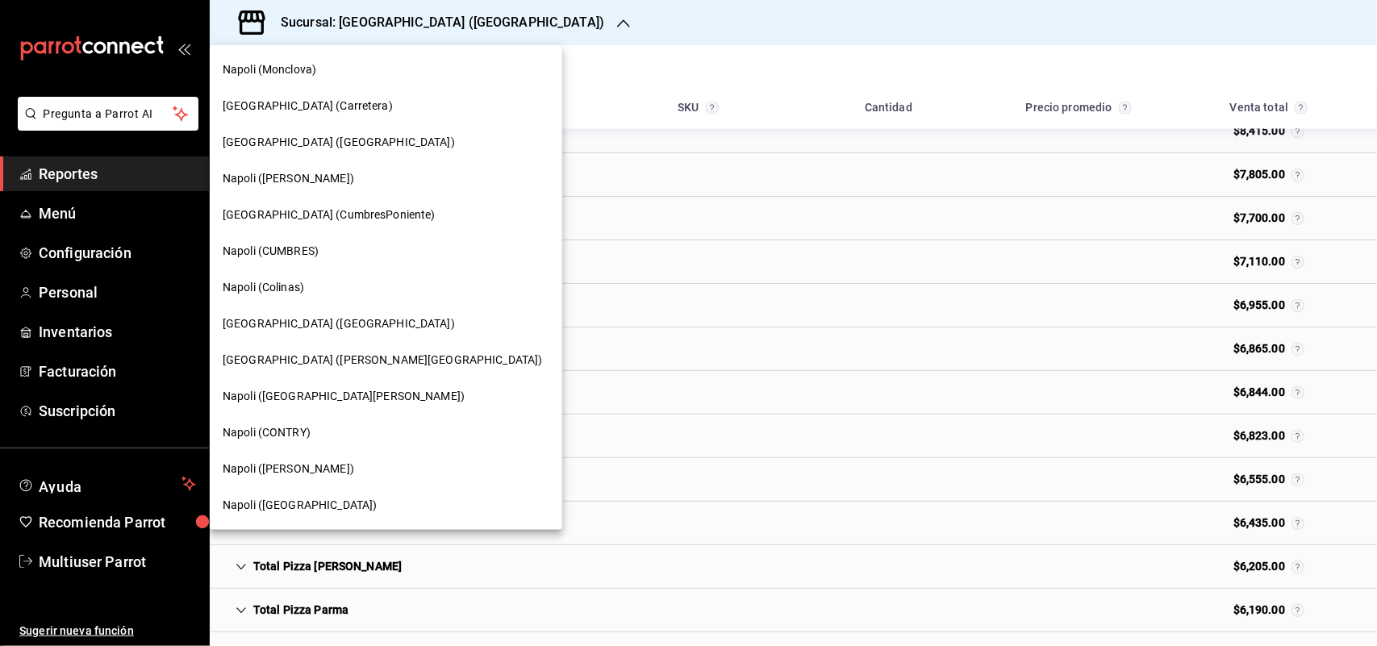
click at [329, 214] on span "[GEOGRAPHIC_DATA] (CumbresPoniente)" at bounding box center [329, 215] width 213 height 17
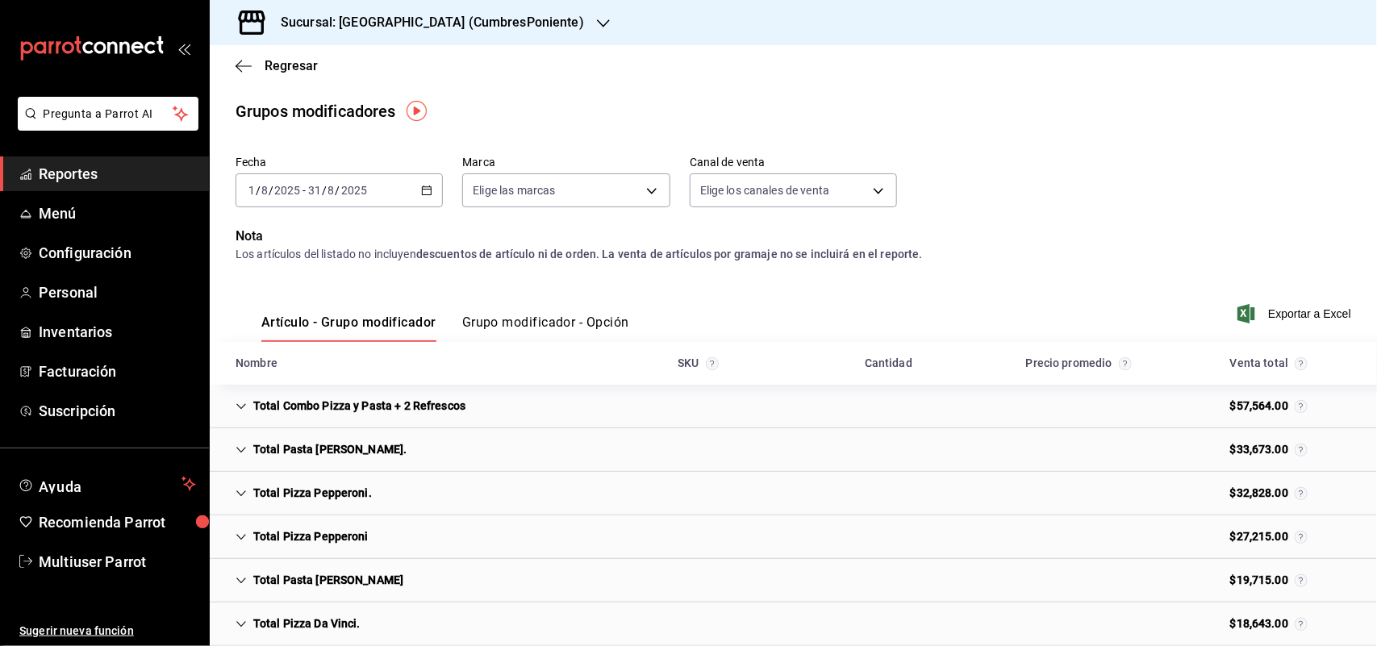
click at [972, 123] on div "Grupos modificadores" at bounding box center [793, 111] width 1167 height 24
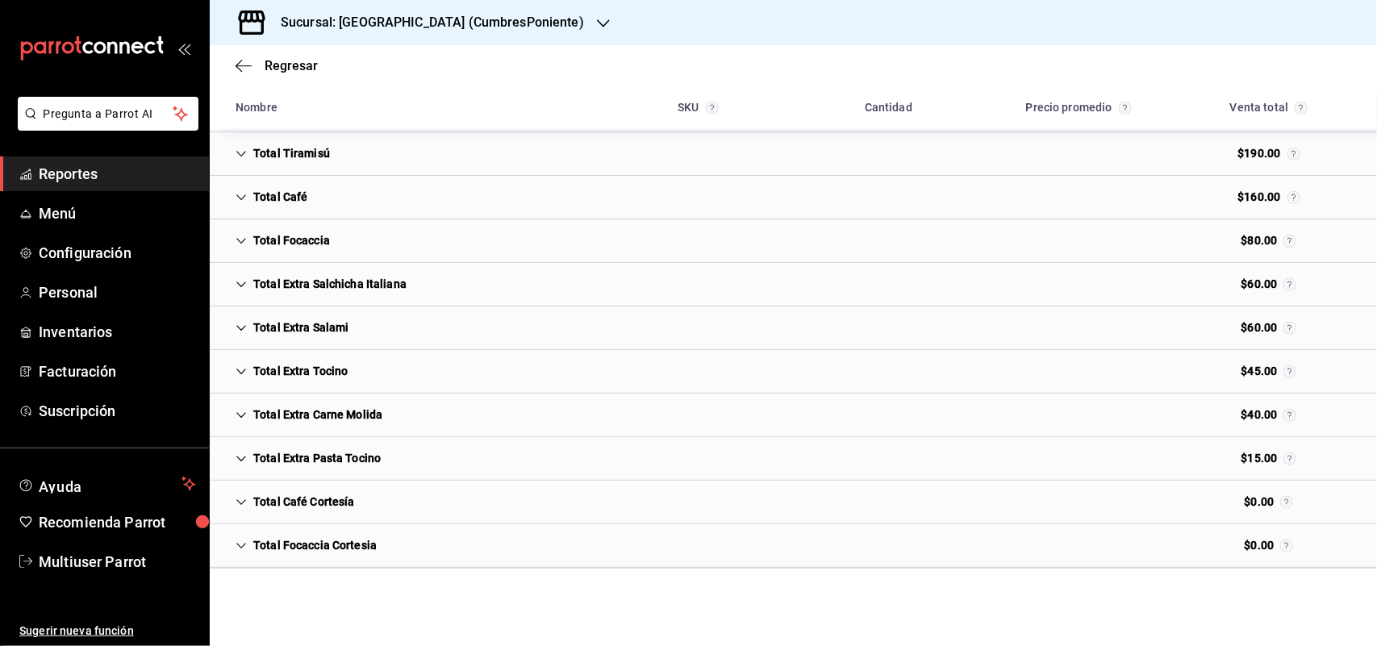
scroll to position [5744, 0]
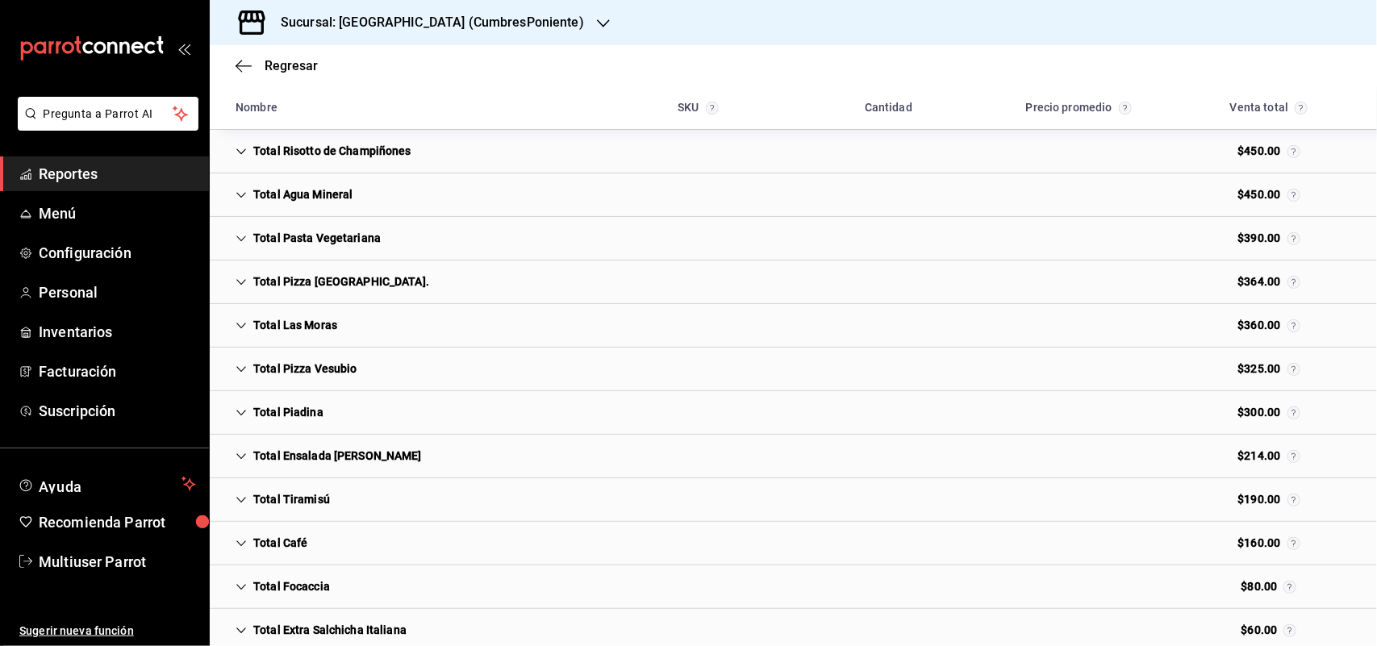
click at [263, 329] on div "Total Las Moras $360.00" at bounding box center [793, 326] width 1167 height 44
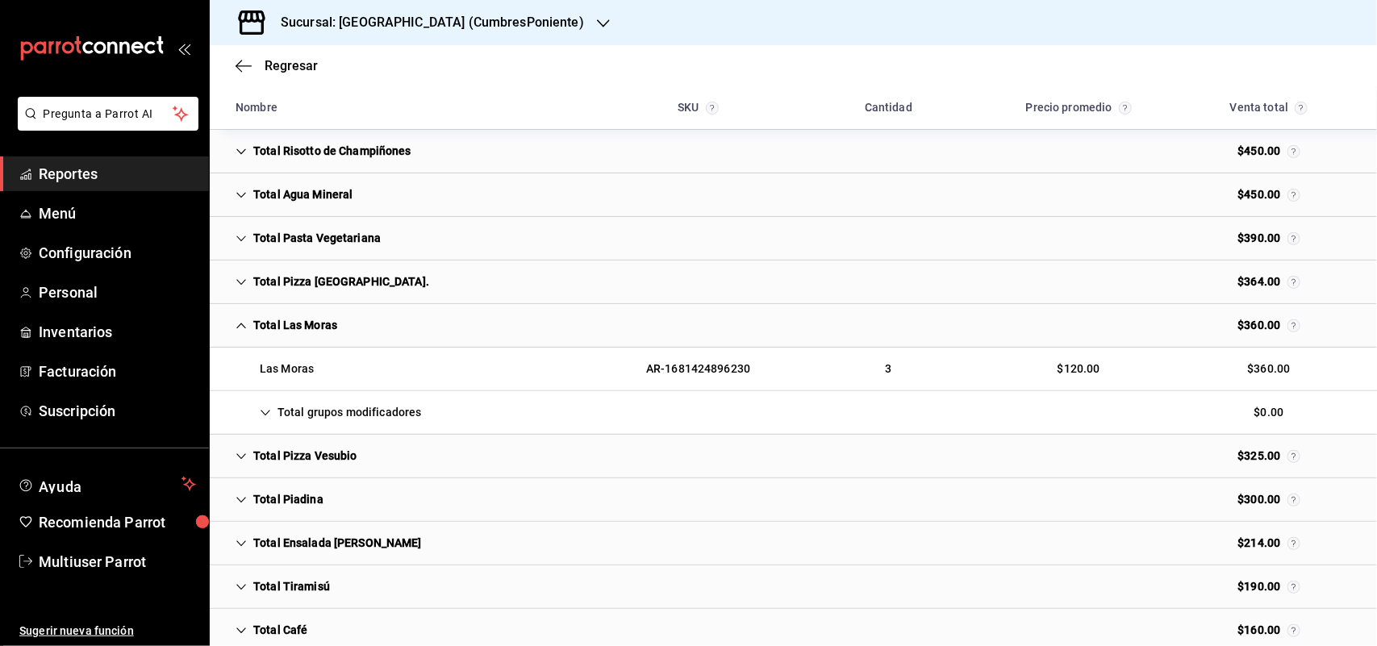
click at [364, 428] on div "Total grupos modificadores" at bounding box center [328, 413] width 211 height 30
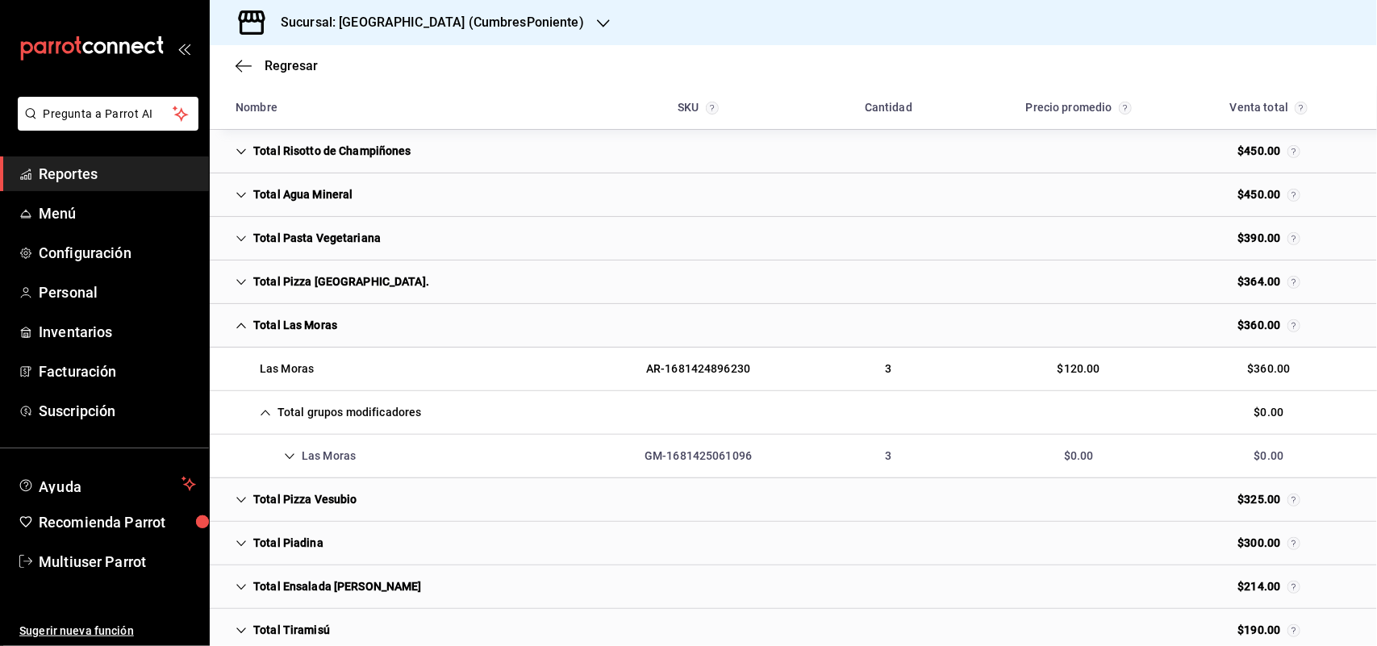
click at [343, 471] on div "Las Moras" at bounding box center [296, 456] width 146 height 30
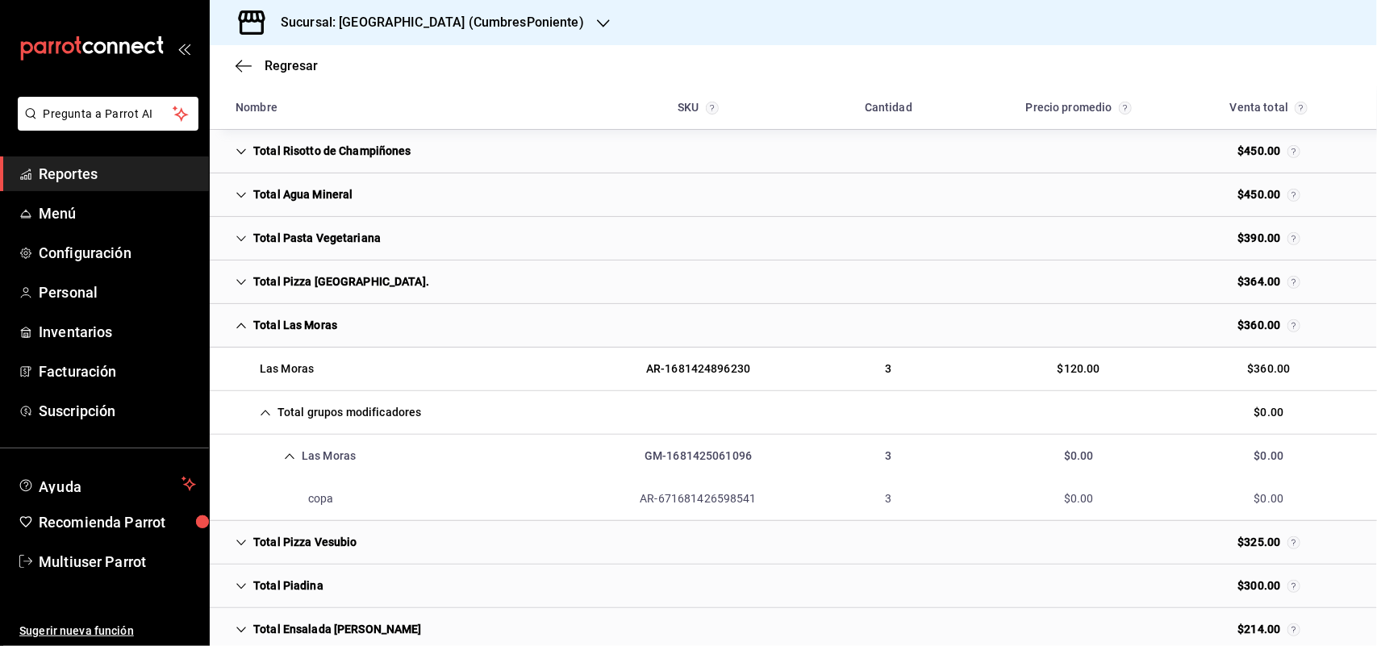
click at [286, 336] on div "Total Las Moras" at bounding box center [286, 326] width 127 height 30
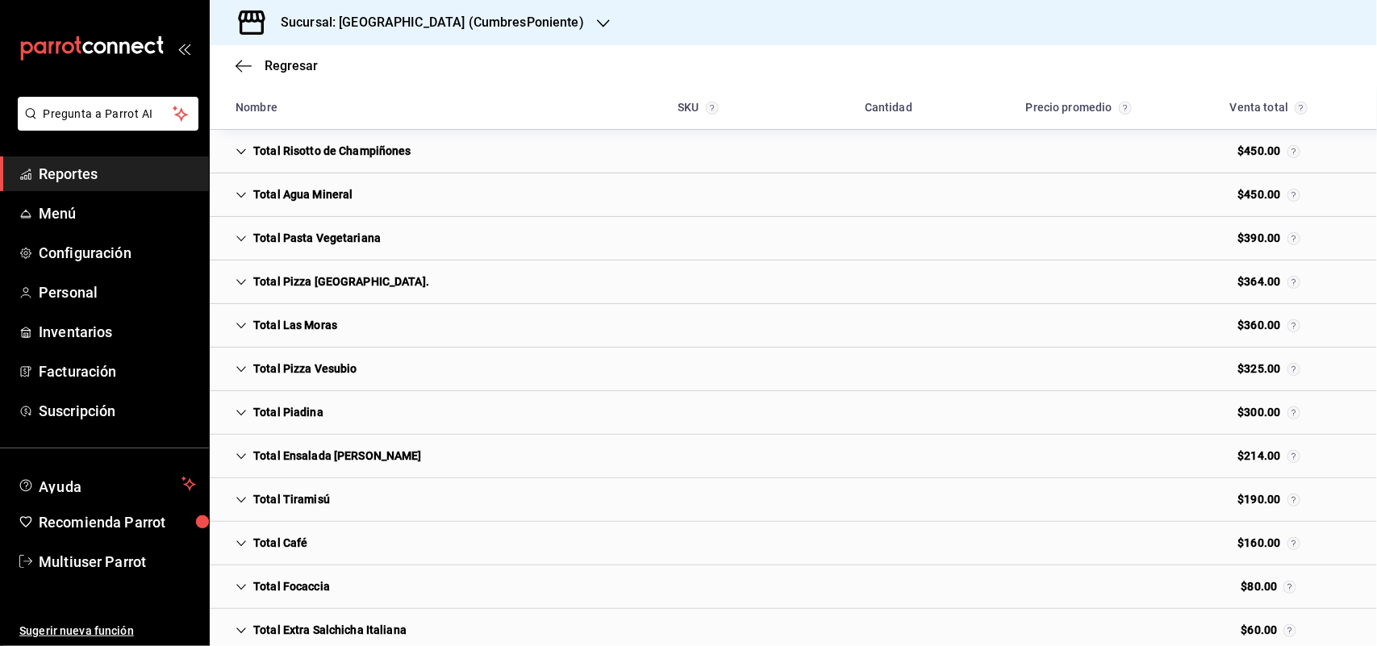
scroll to position [5307, 0]
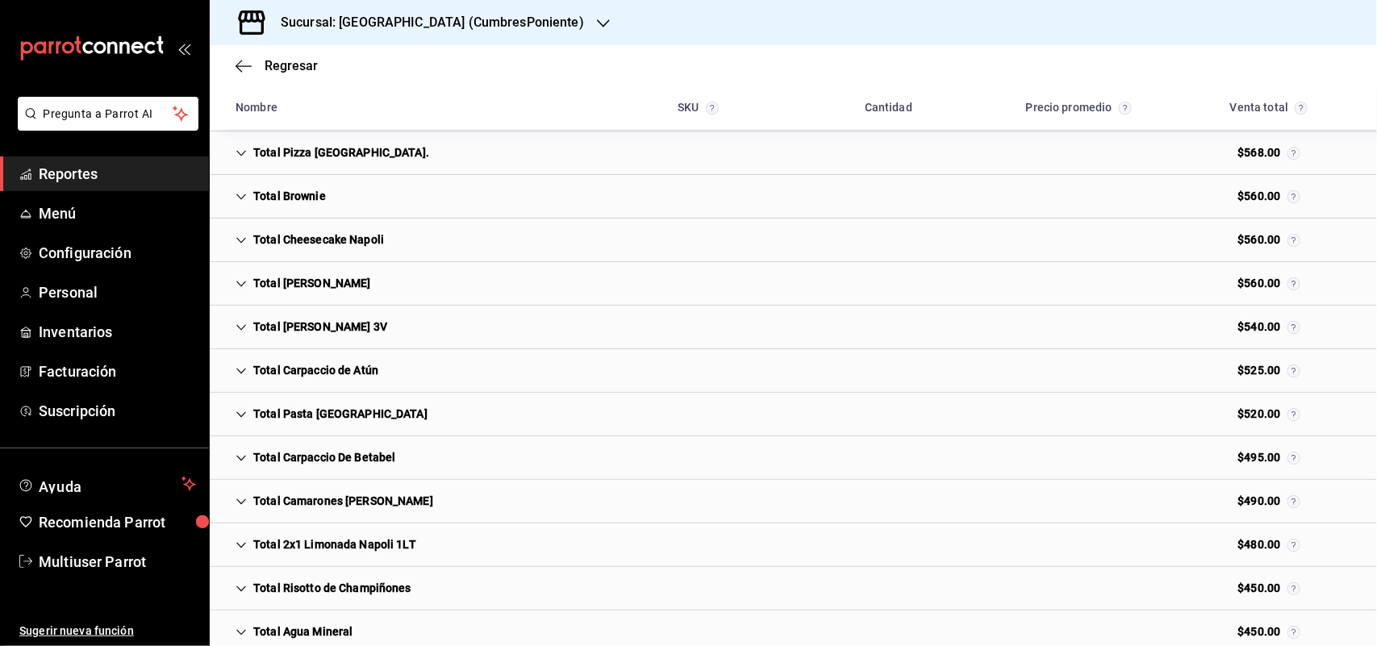
click at [289, 332] on div "Total [PERSON_NAME] 3V" at bounding box center [311, 327] width 177 height 30
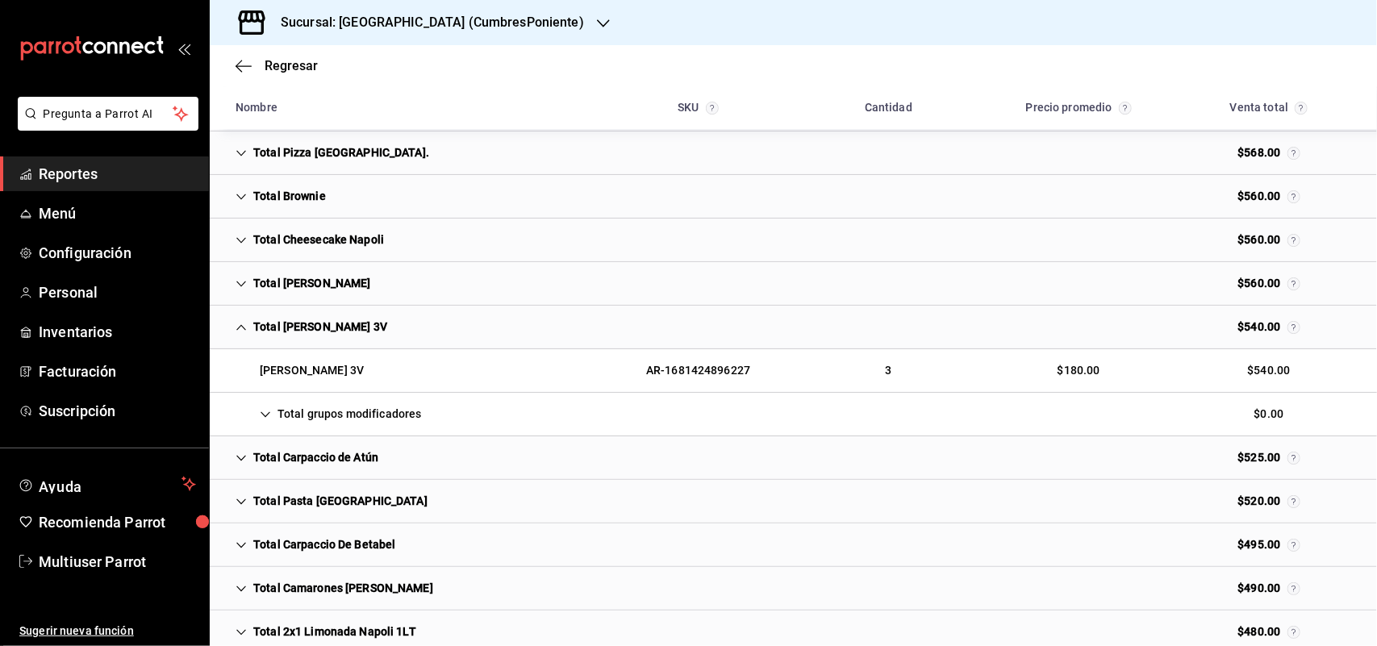
click at [332, 422] on div "Total grupos modificadores" at bounding box center [328, 414] width 211 height 30
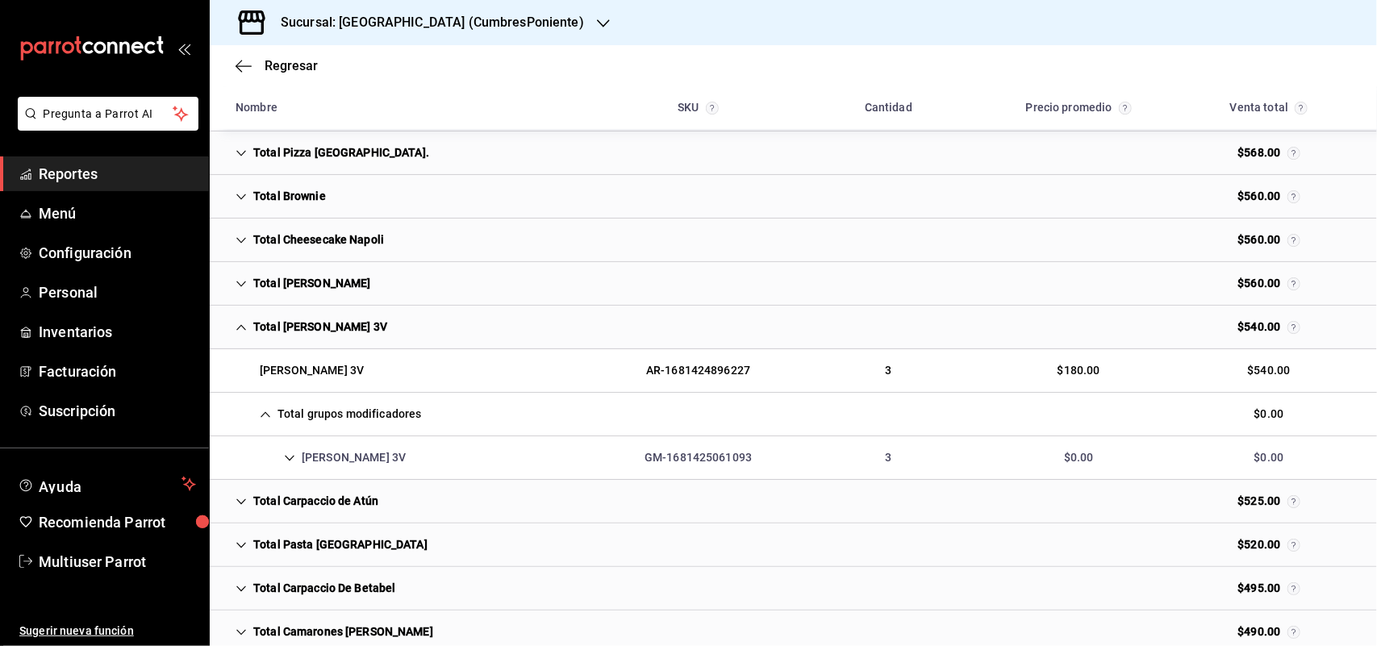
drag, startPoint x: 352, startPoint y: 462, endPoint x: 359, endPoint y: 468, distance: 9.2
click at [353, 462] on div "[PERSON_NAME] 3V" at bounding box center [321, 458] width 196 height 30
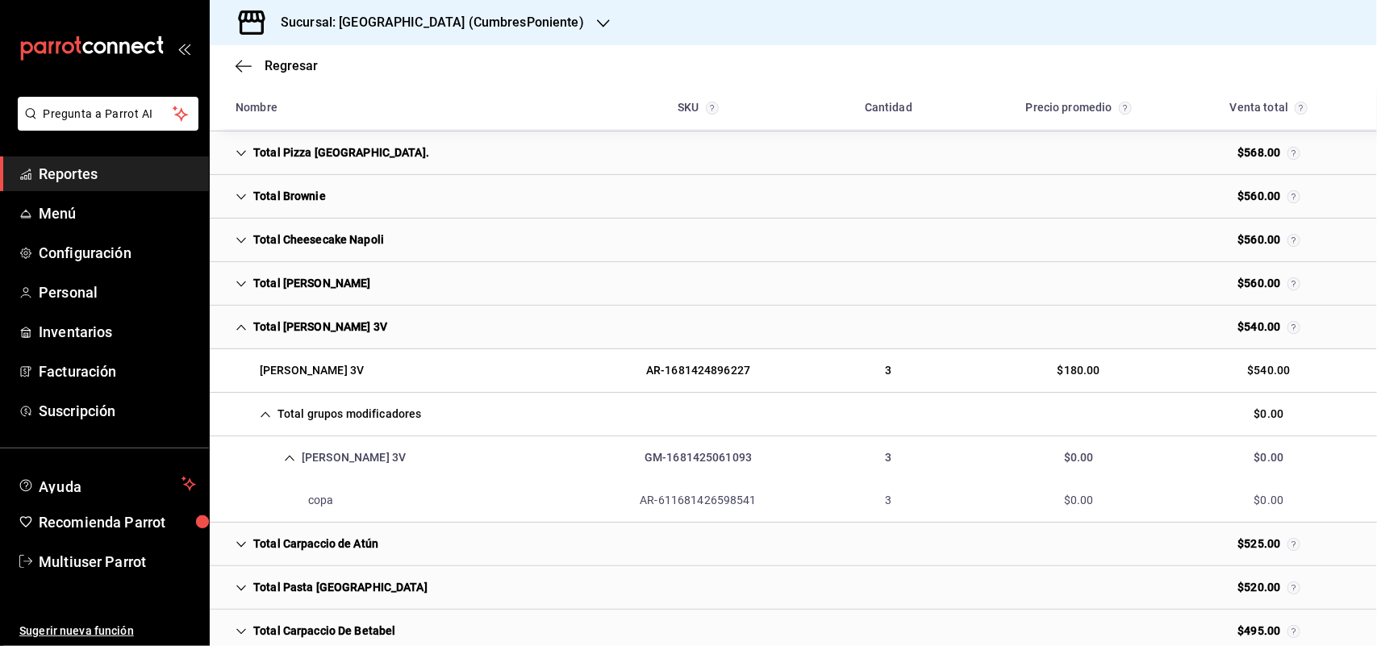
click at [332, 342] on div "Total [PERSON_NAME] 3V" at bounding box center [311, 327] width 177 height 30
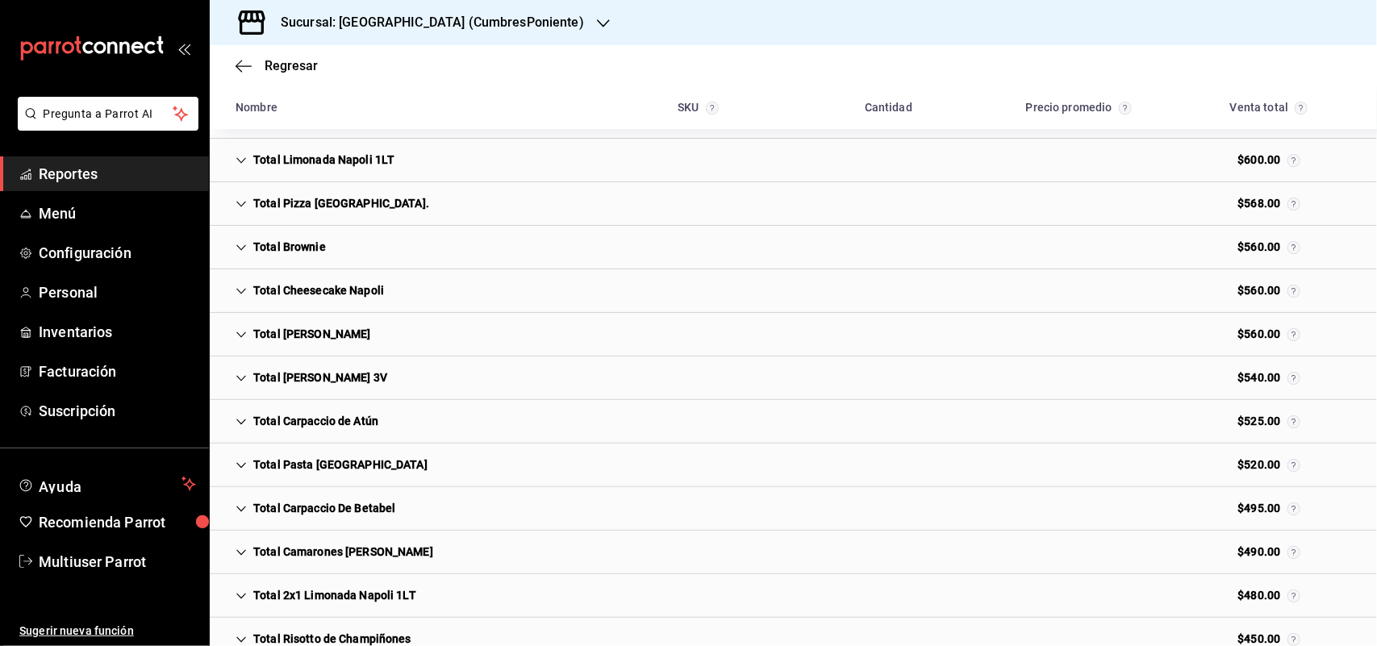
scroll to position [3733, 0]
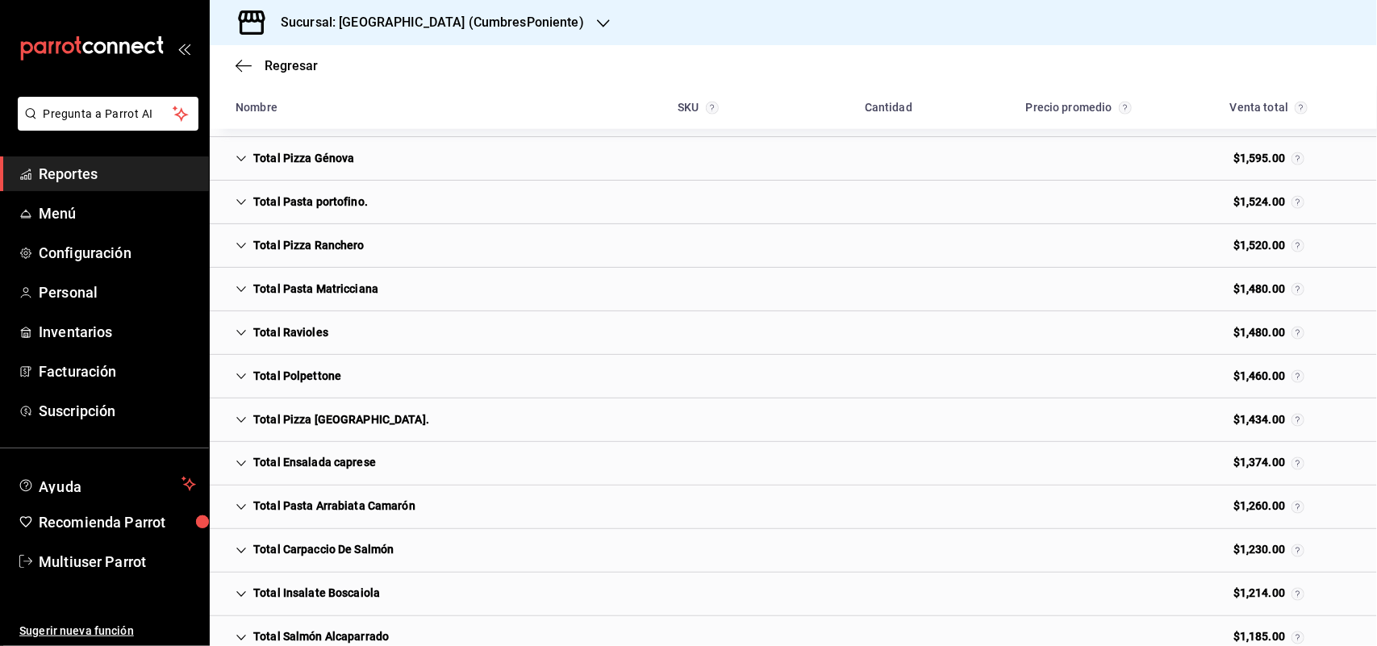
click at [287, 347] on div "Total Ravioles" at bounding box center [282, 333] width 119 height 30
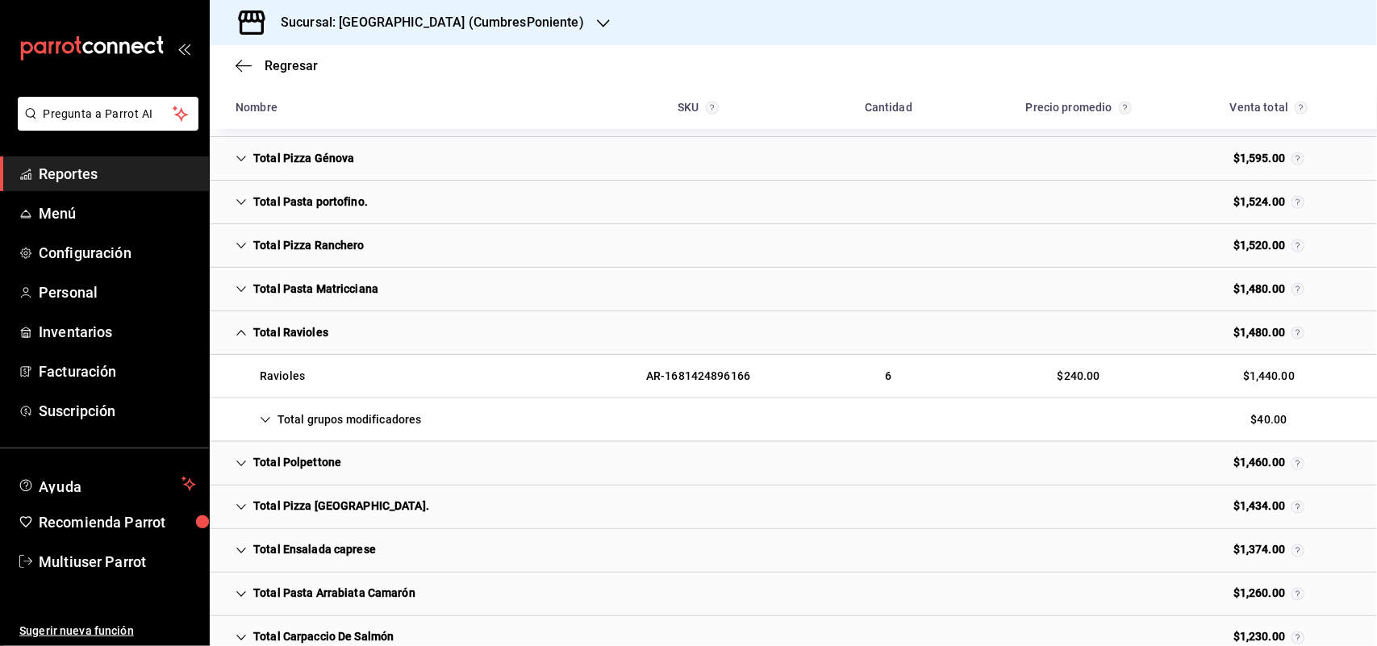
click at [320, 417] on div "Total grupos modificadores" at bounding box center [328, 420] width 211 height 30
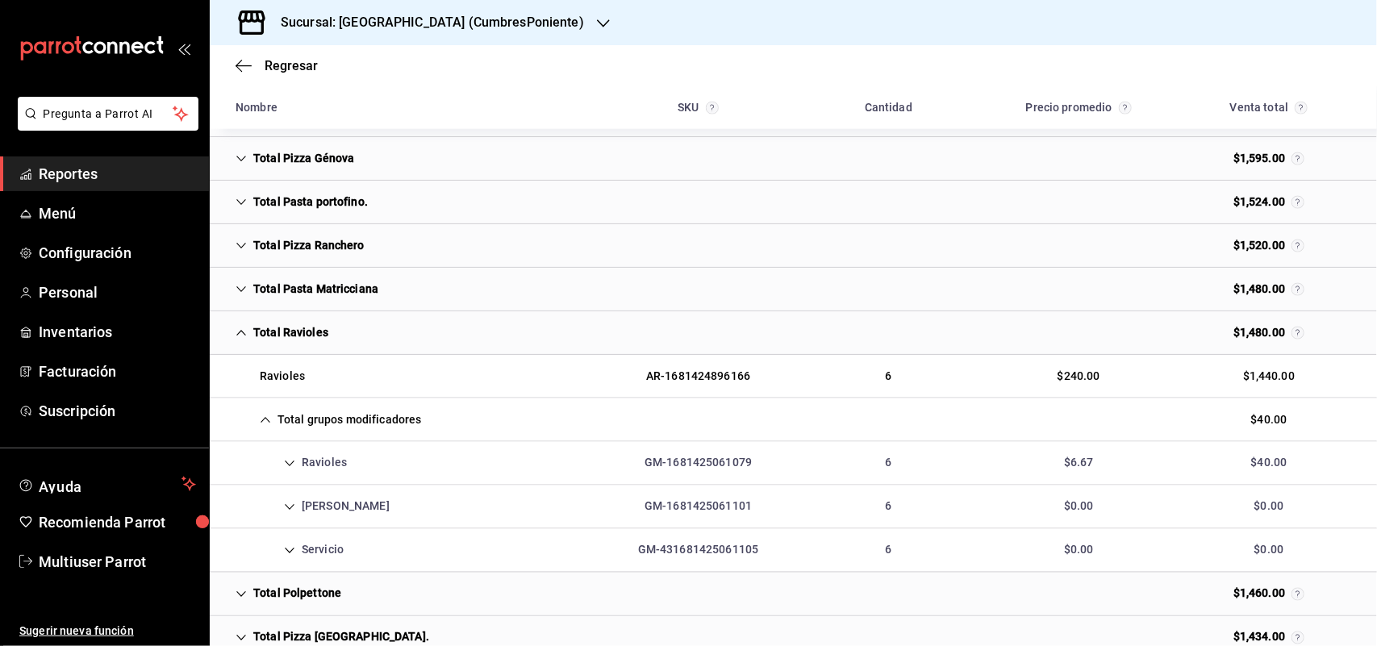
click at [341, 458] on div "Ravioles GM-1681425061079 6 $6.67 $40.00" at bounding box center [793, 464] width 1167 height 44
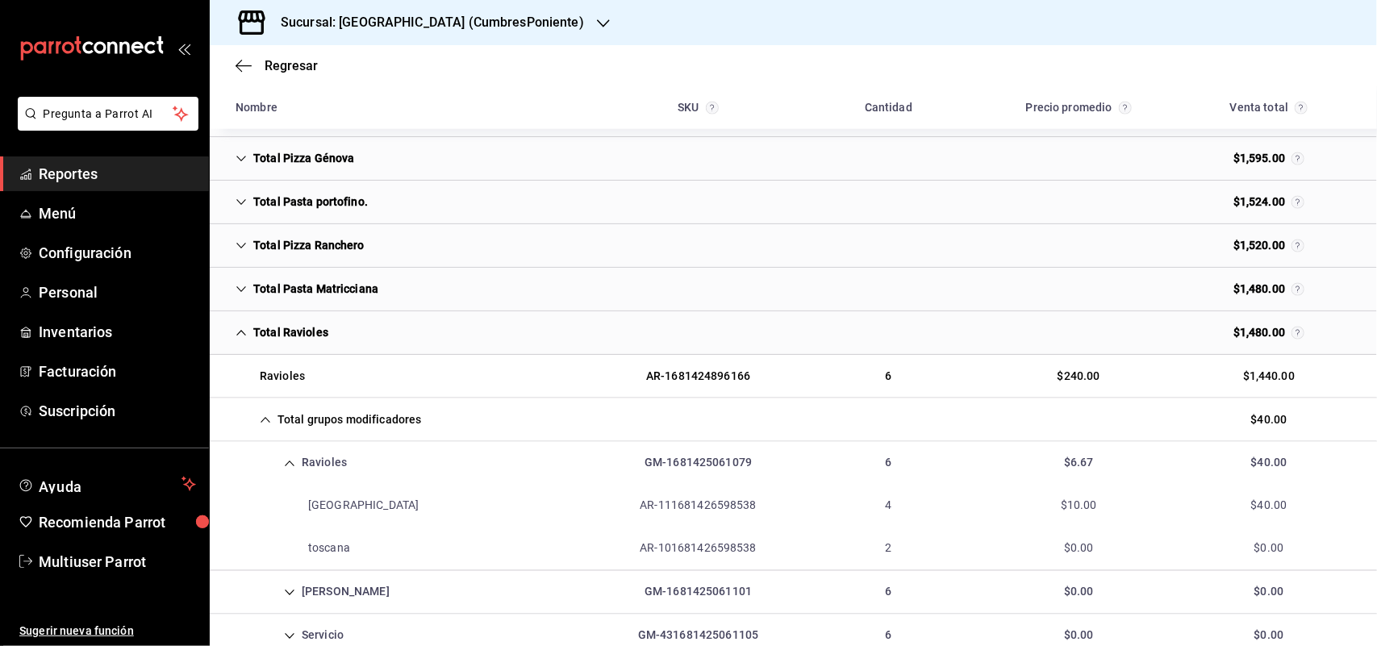
click at [348, 339] on div "Total Ravioles $1,480.00" at bounding box center [793, 333] width 1167 height 44
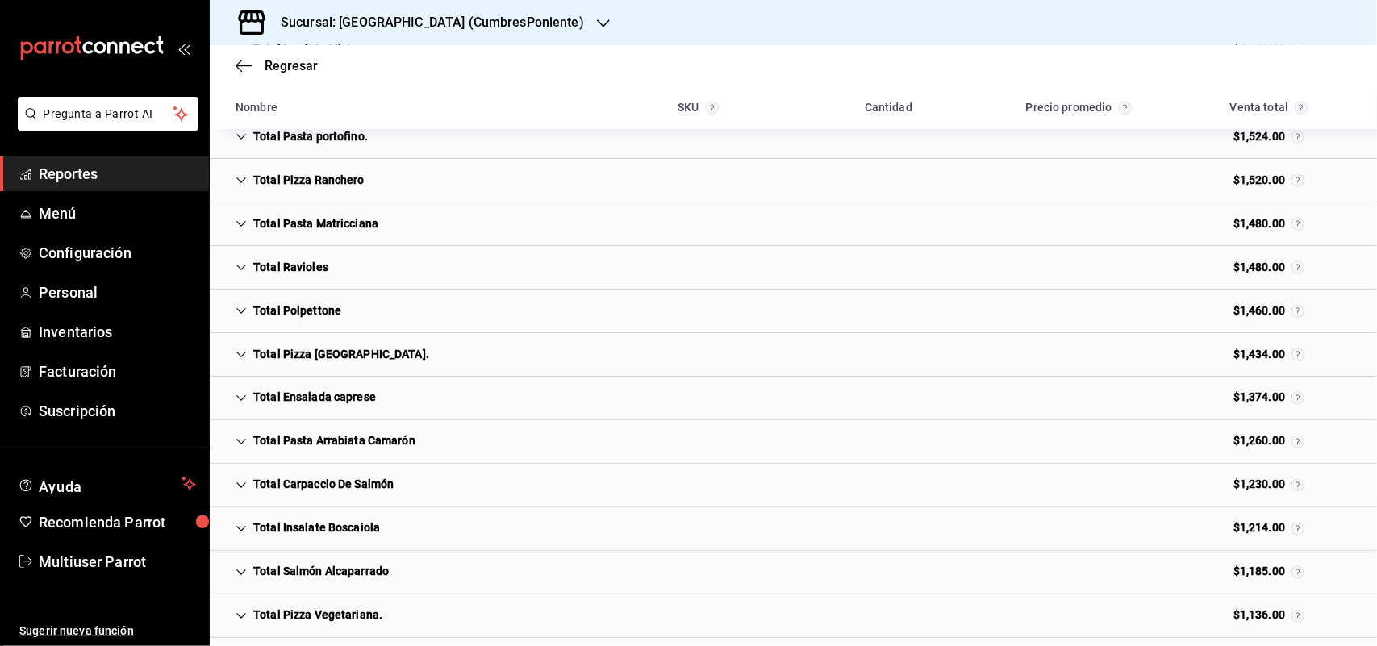
scroll to position [3834, 0]
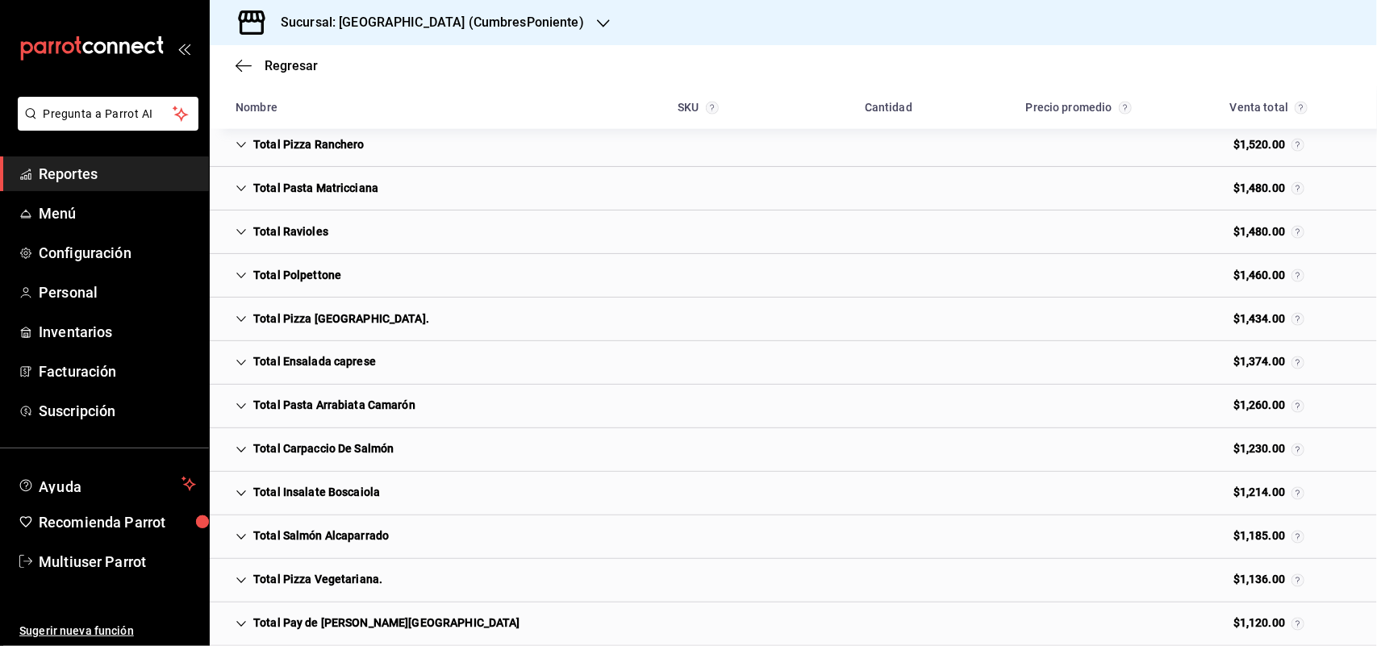
click at [343, 508] on div "Total Insalate Boscaiola" at bounding box center [308, 493] width 170 height 30
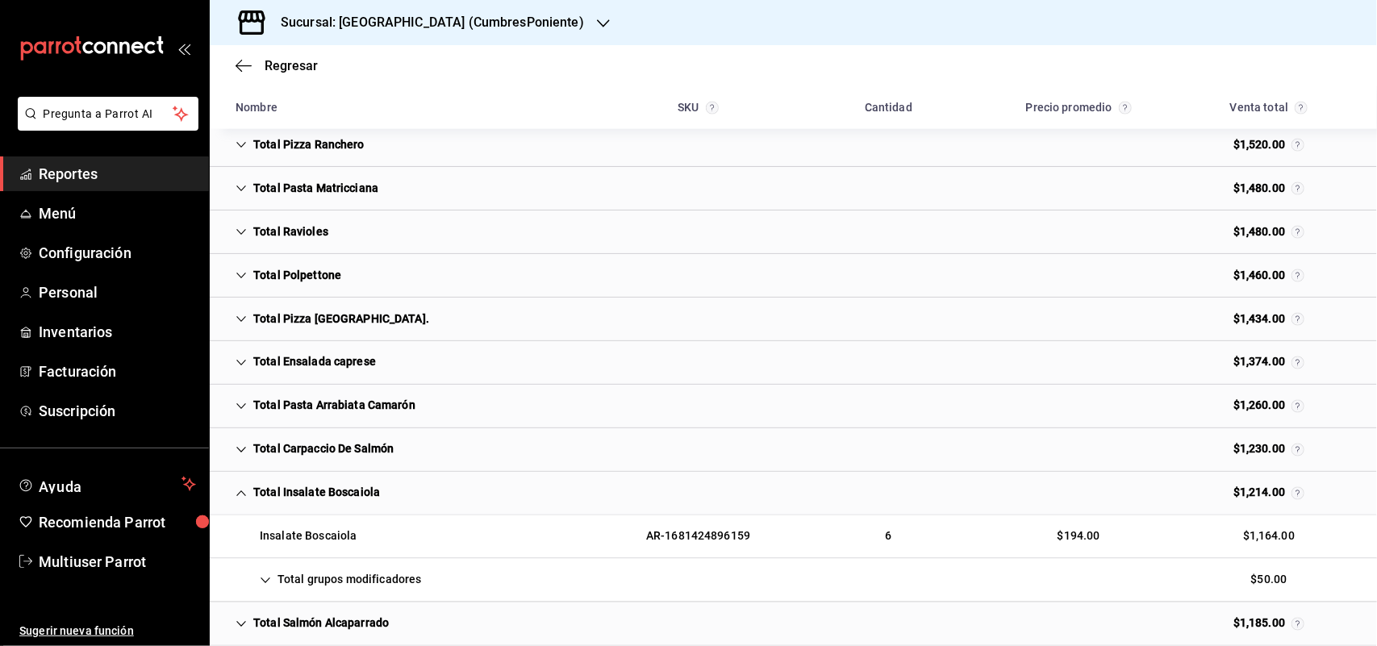
click at [328, 575] on div "Total grupos modificadores $50.00" at bounding box center [793, 581] width 1167 height 44
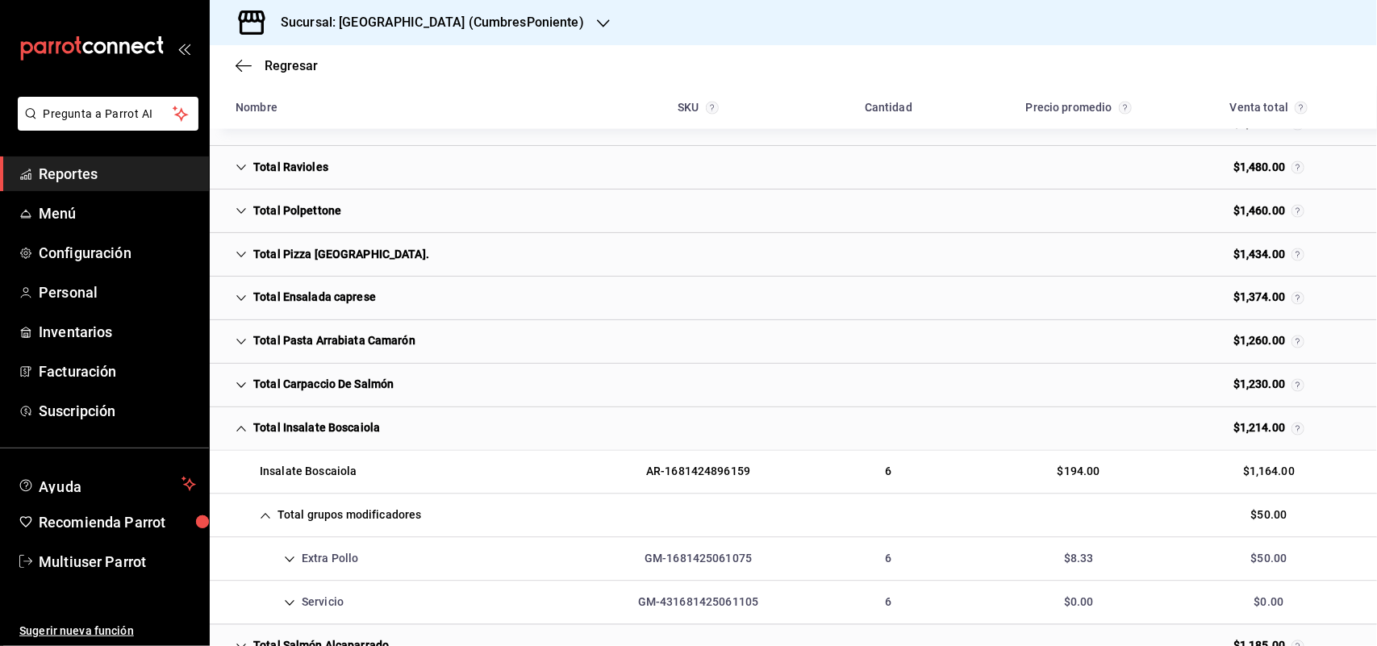
scroll to position [3935, 0]
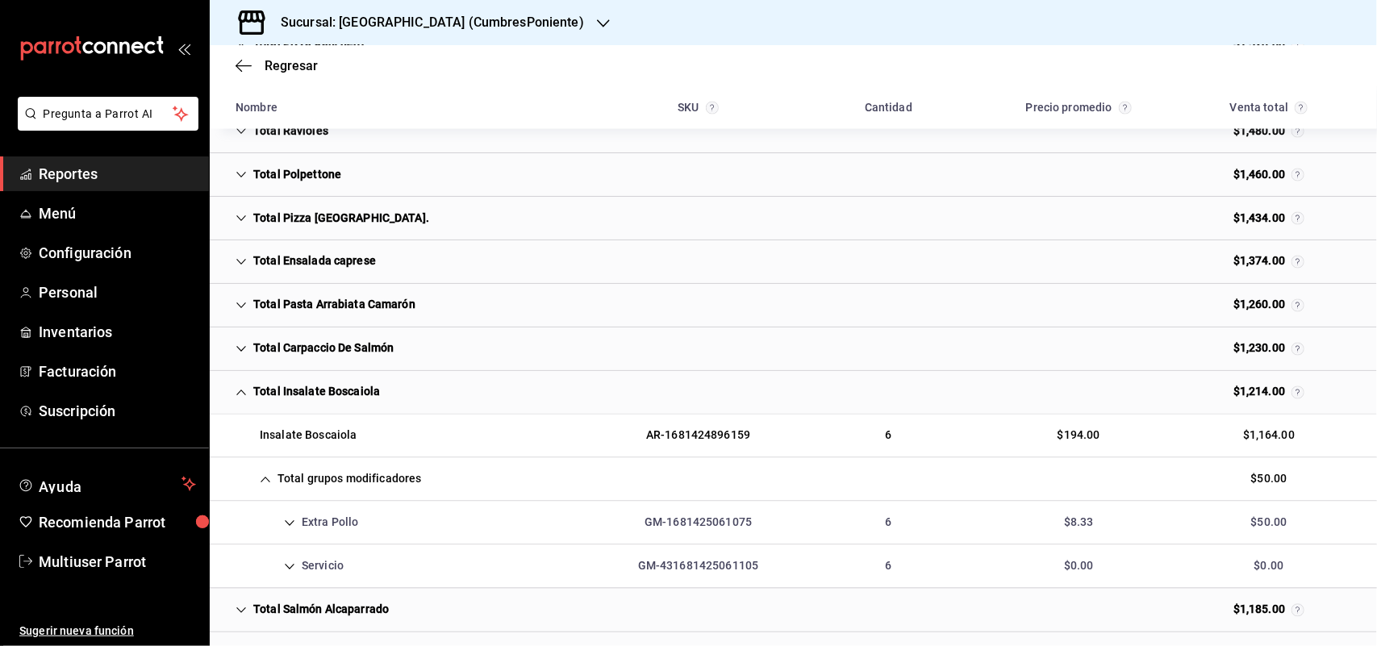
click at [311, 405] on div "Total Insalate Boscaiola" at bounding box center [308, 393] width 170 height 30
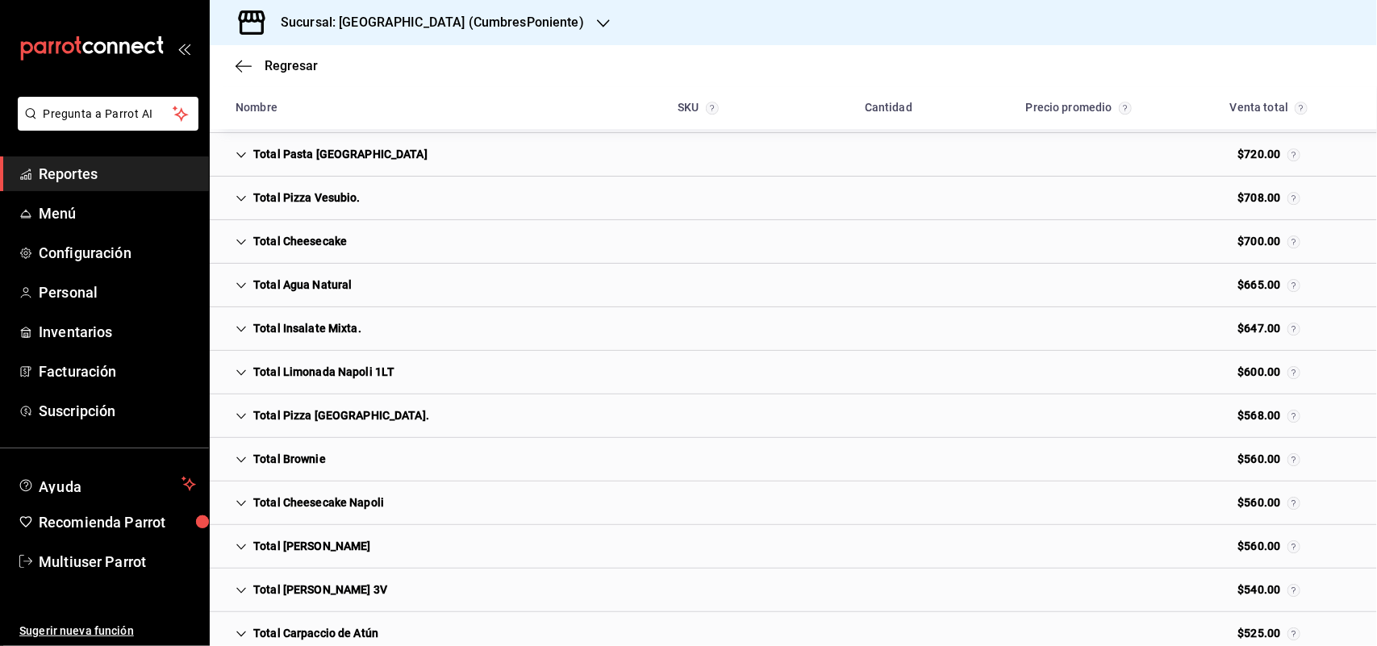
scroll to position [5963, 0]
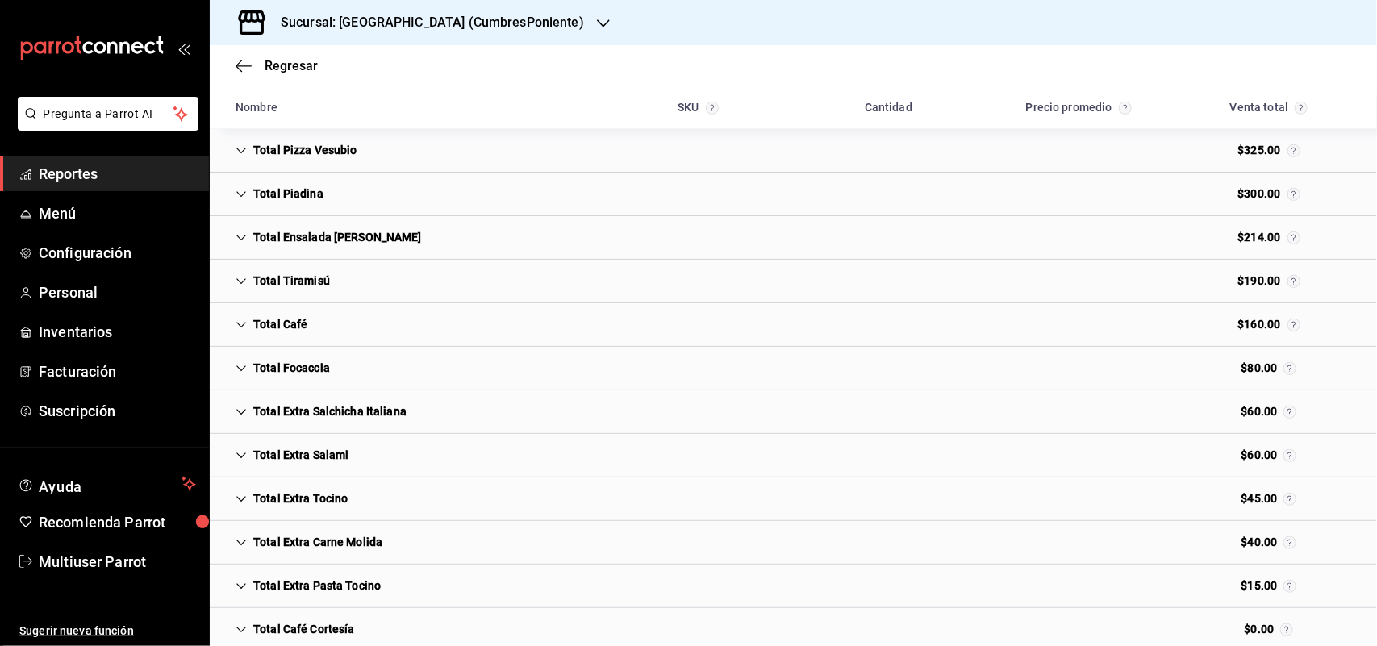
click at [299, 335] on div "Total Café" at bounding box center [272, 325] width 98 height 30
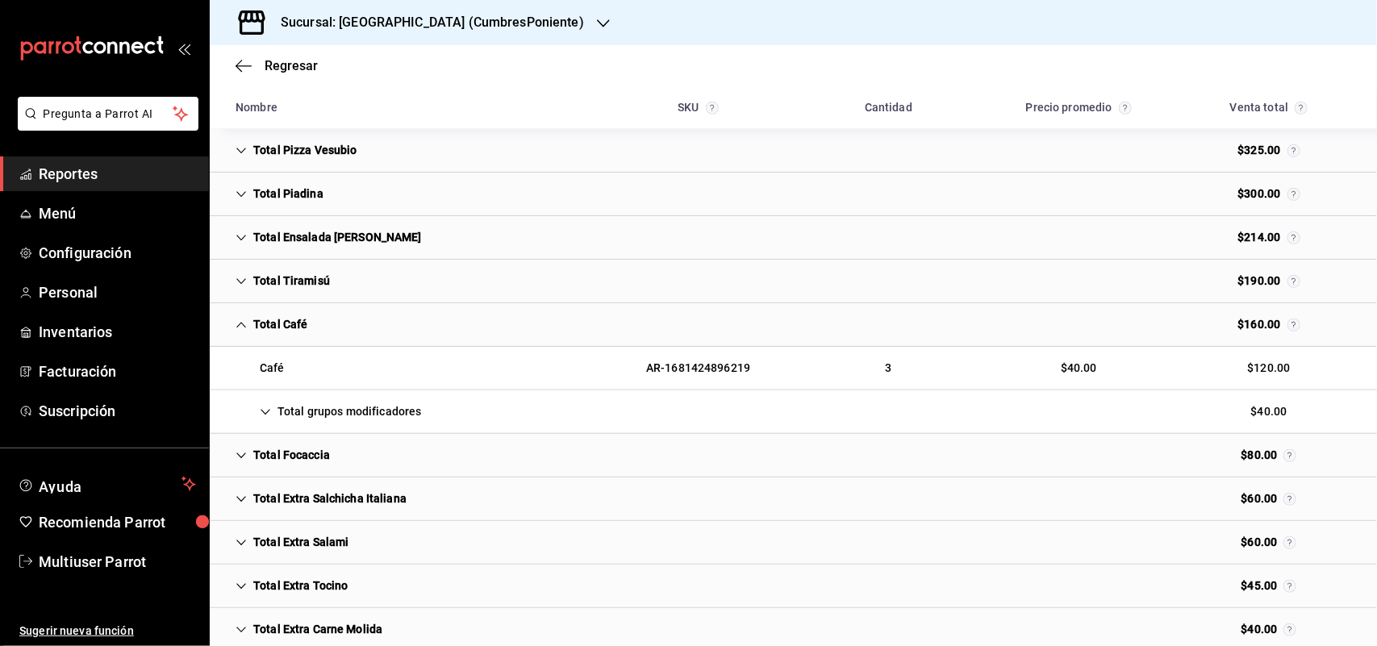
click at [388, 427] on div "Total grupos modificadores" at bounding box center [328, 412] width 211 height 30
click at [324, 464] on div "Café" at bounding box center [281, 456] width 117 height 30
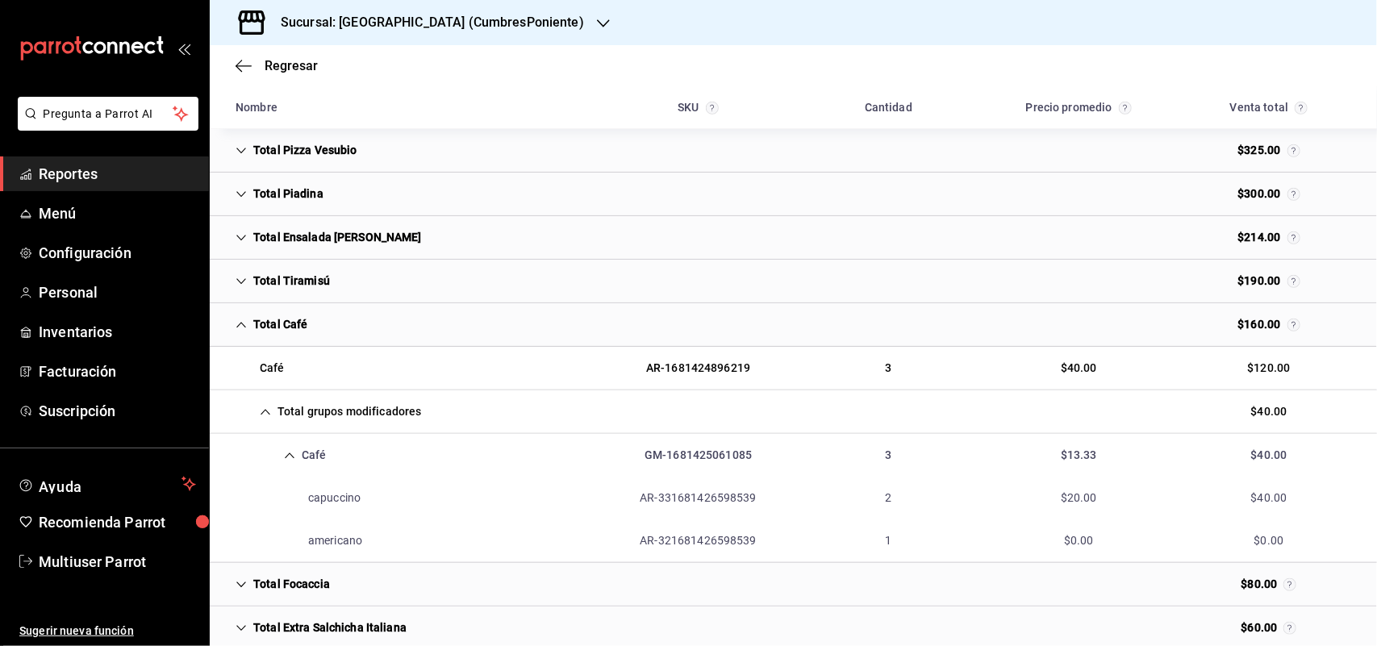
drag, startPoint x: 288, startPoint y: 349, endPoint x: 691, endPoint y: 171, distance: 441.0
click at [288, 340] on div "Total Café" at bounding box center [272, 325] width 98 height 30
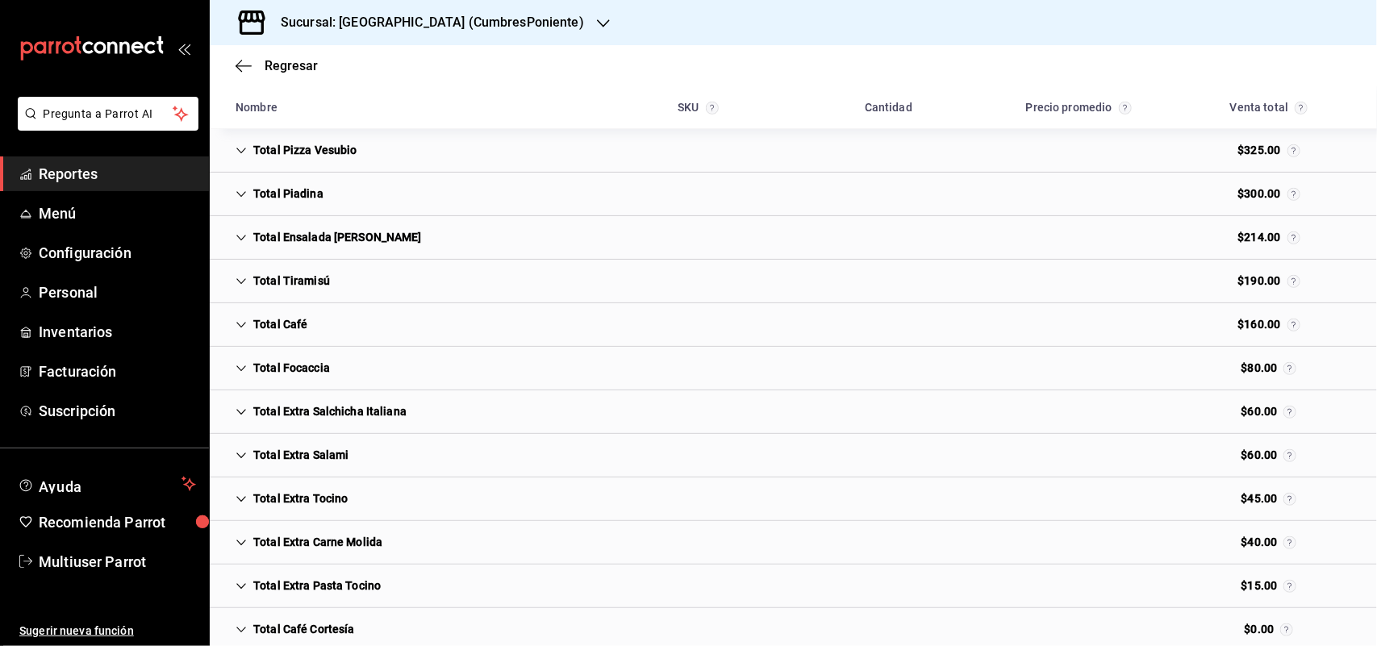
scroll to position [890, 0]
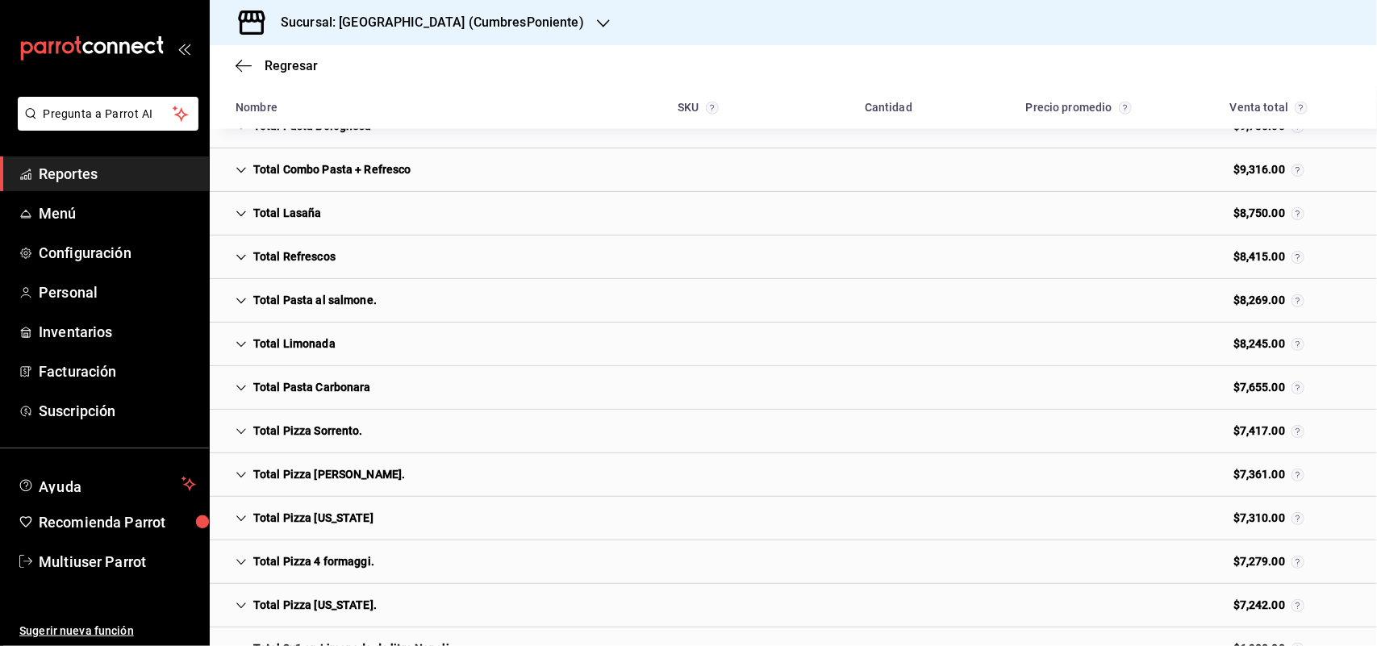
click at [327, 359] on div "Total Limonada" at bounding box center [286, 344] width 126 height 30
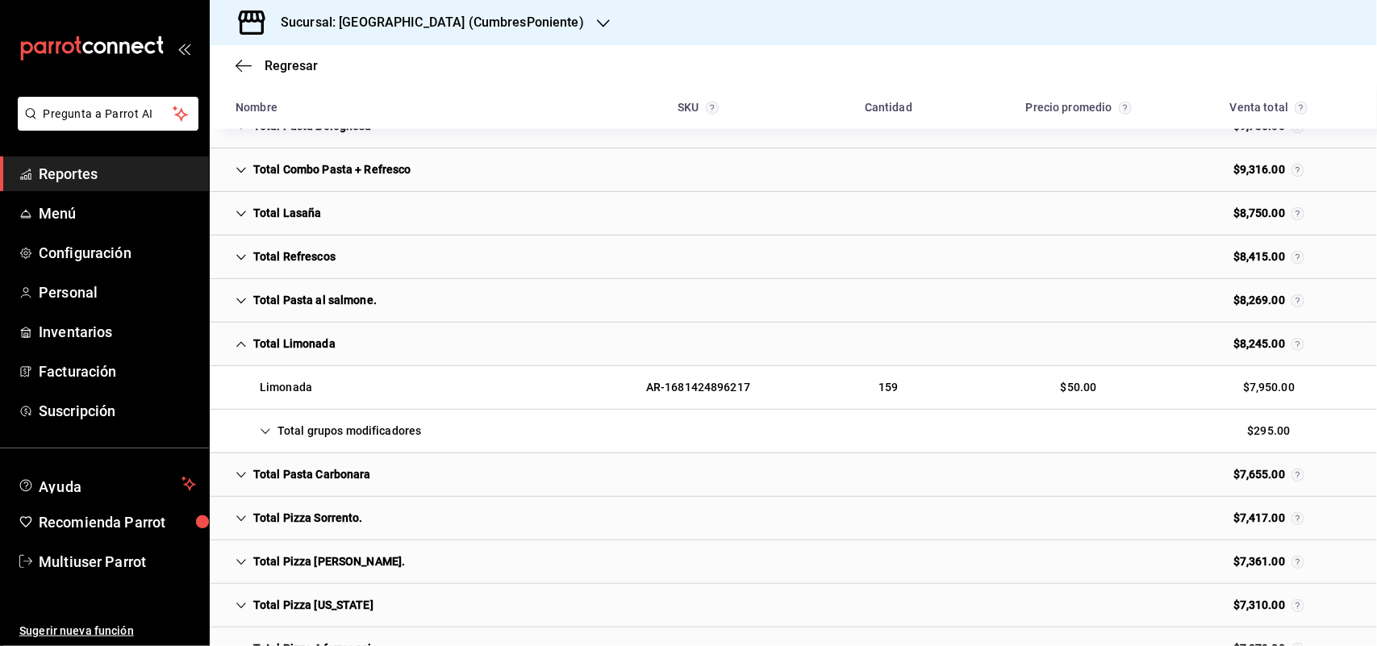
click at [313, 416] on div "Total grupos modificadores $295.00" at bounding box center [793, 432] width 1167 height 44
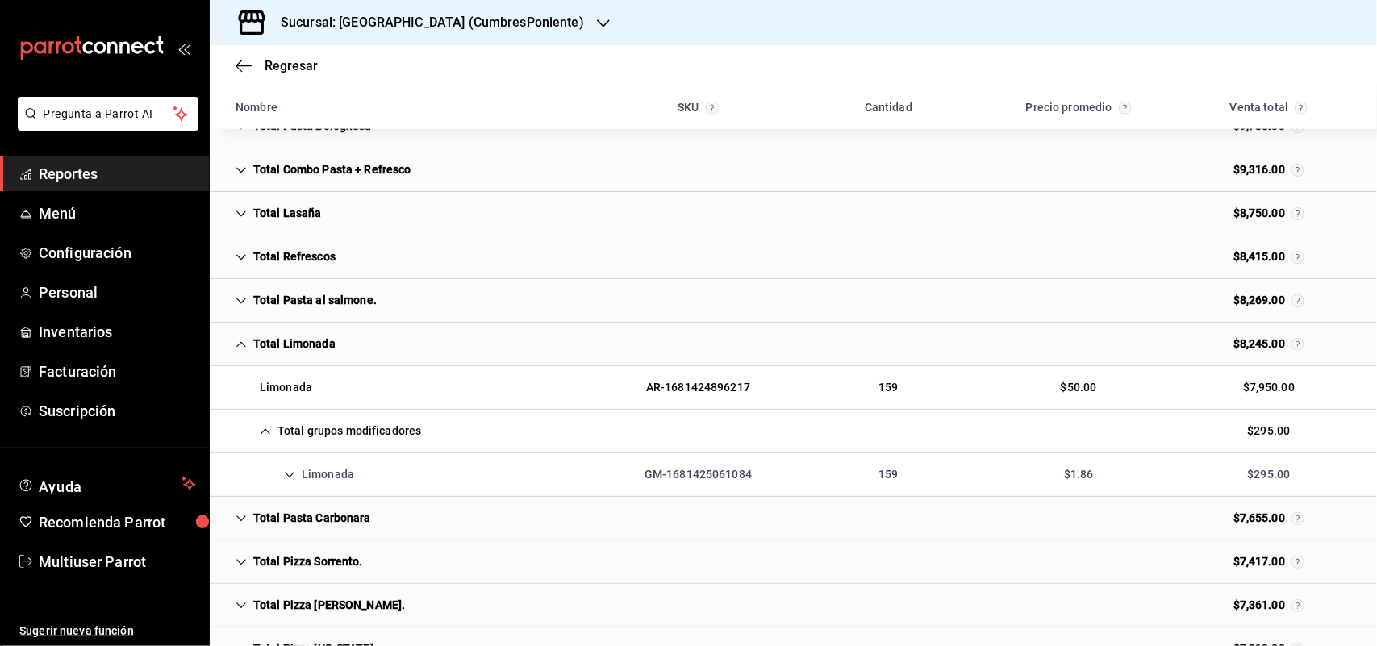
click at [353, 478] on div "Limonada" at bounding box center [295, 475] width 144 height 30
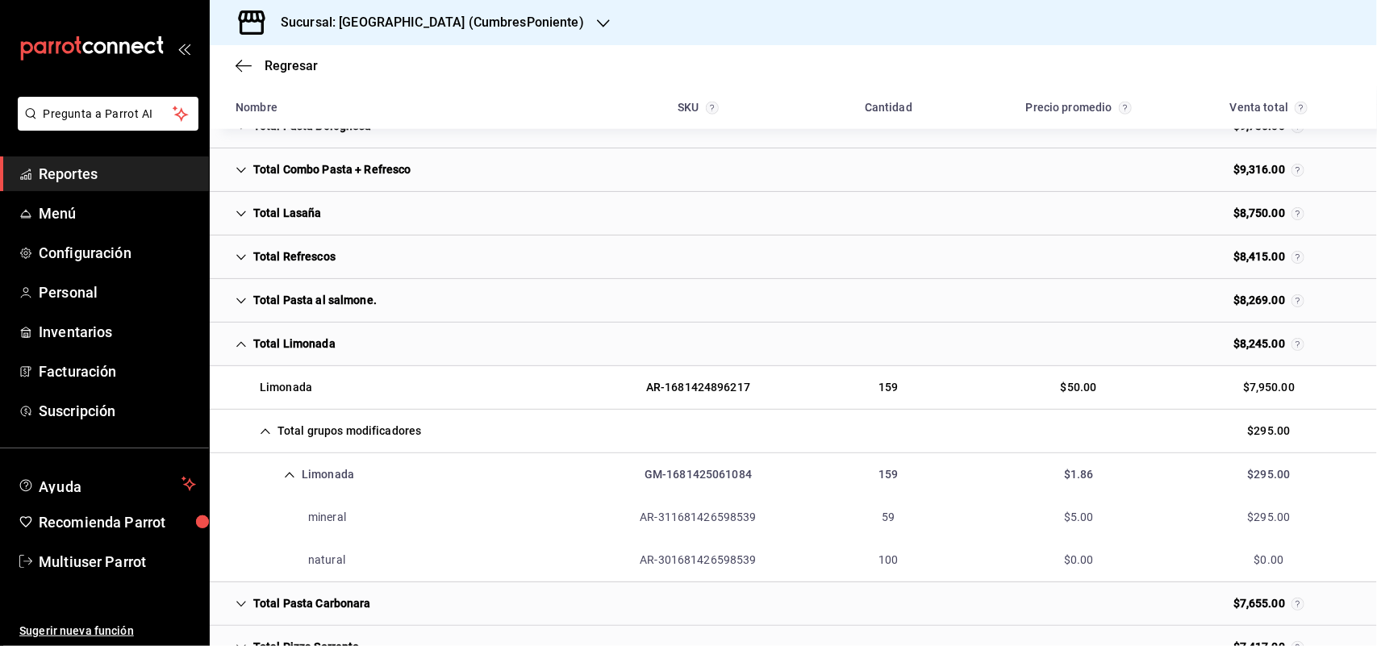
click at [309, 353] on div "Total Limonada" at bounding box center [286, 344] width 126 height 30
